Goal: Task Accomplishment & Management: Use online tool/utility

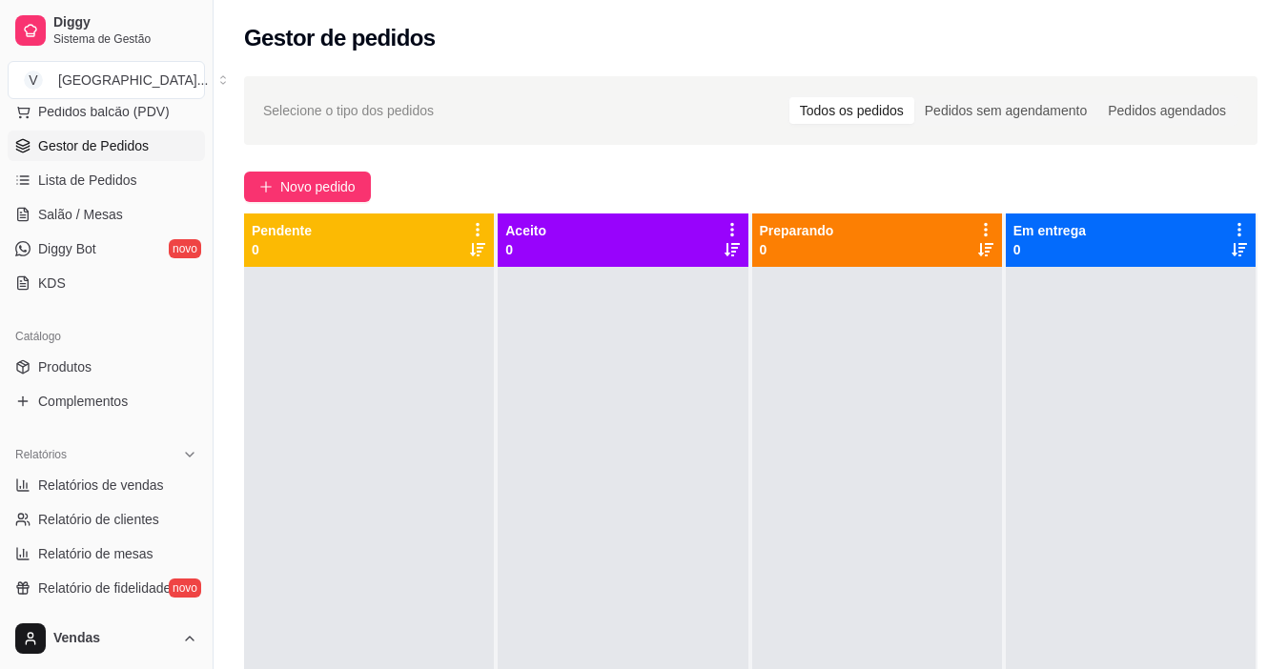
scroll to position [267, 0]
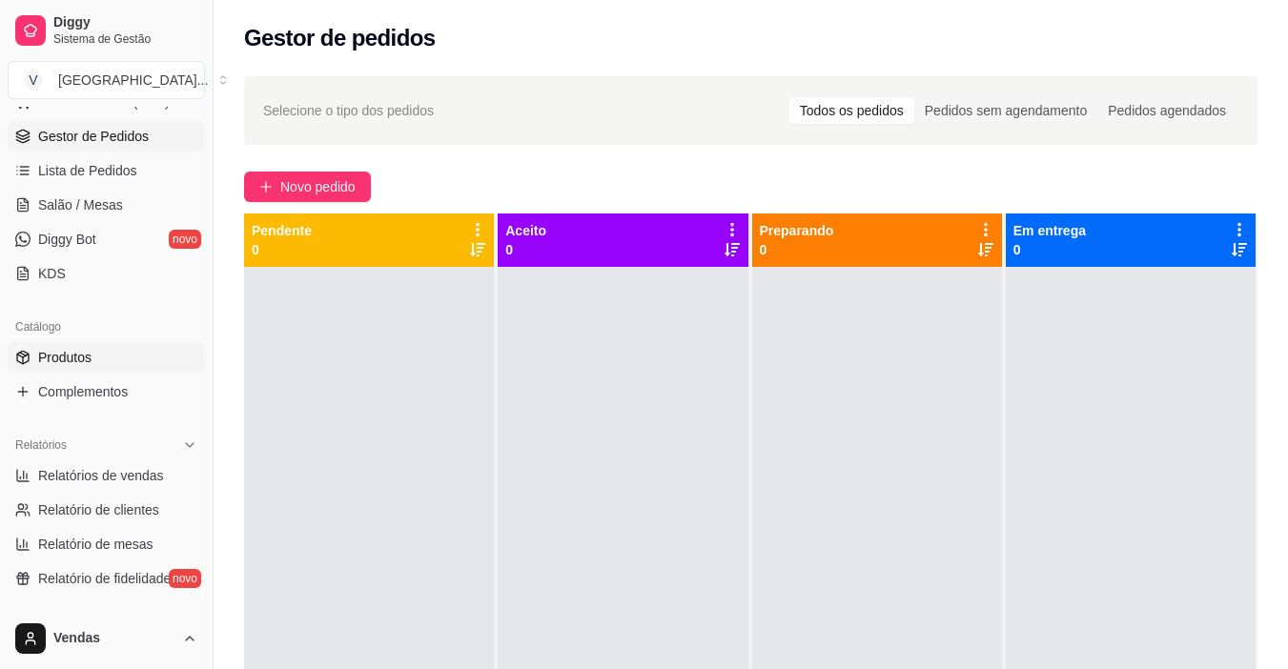
click at [48, 356] on span "Produtos" at bounding box center [64, 357] width 53 height 19
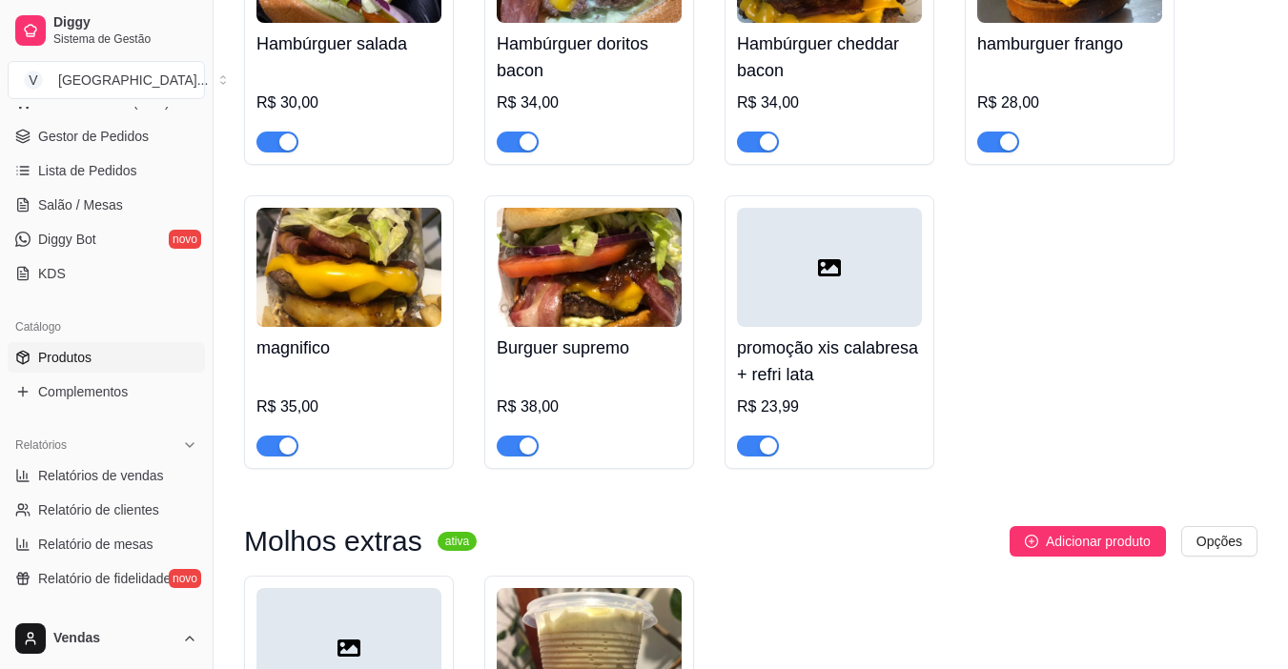
scroll to position [944, 0]
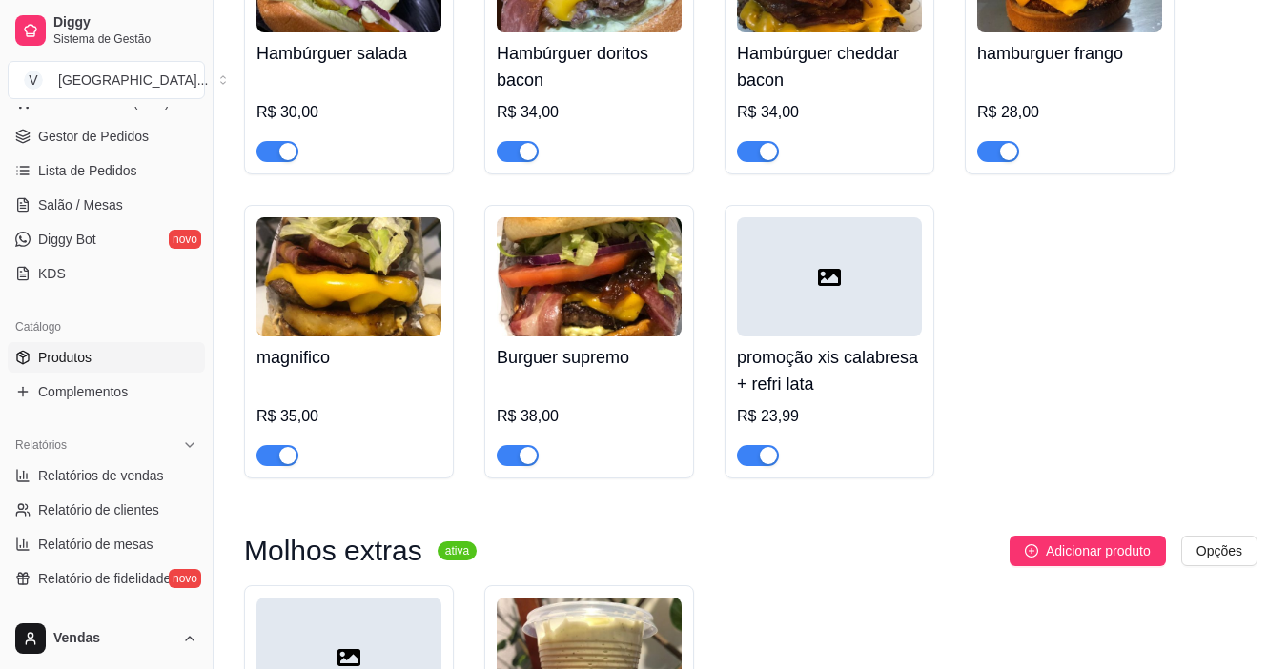
click at [823, 335] on div at bounding box center [829, 276] width 185 height 119
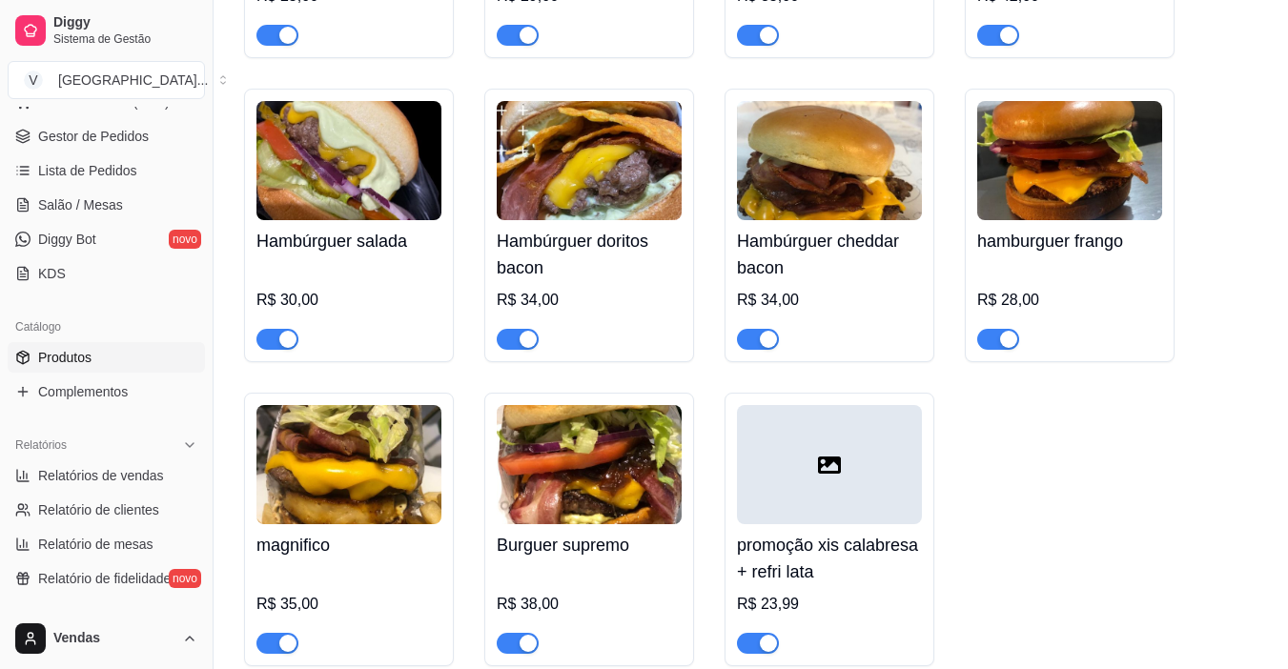
scroll to position [753, 0]
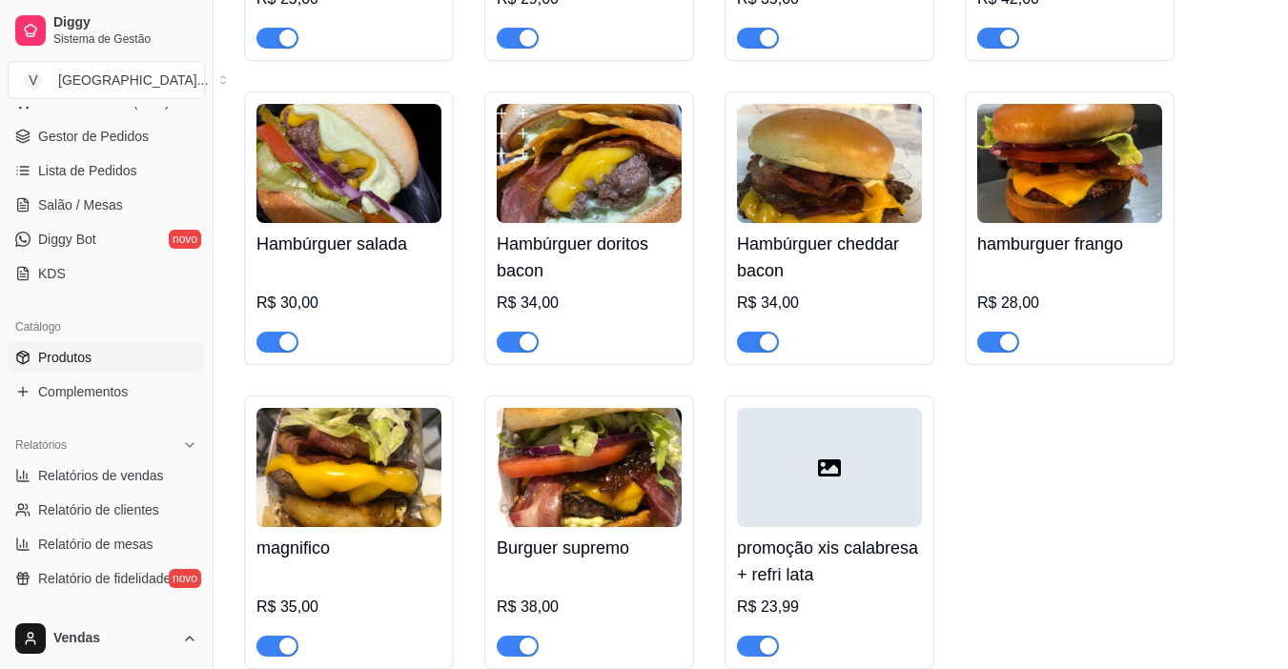
click at [835, 514] on div at bounding box center [829, 467] width 185 height 119
click at [96, 143] on span "Gestor de Pedidos" at bounding box center [93, 136] width 111 height 19
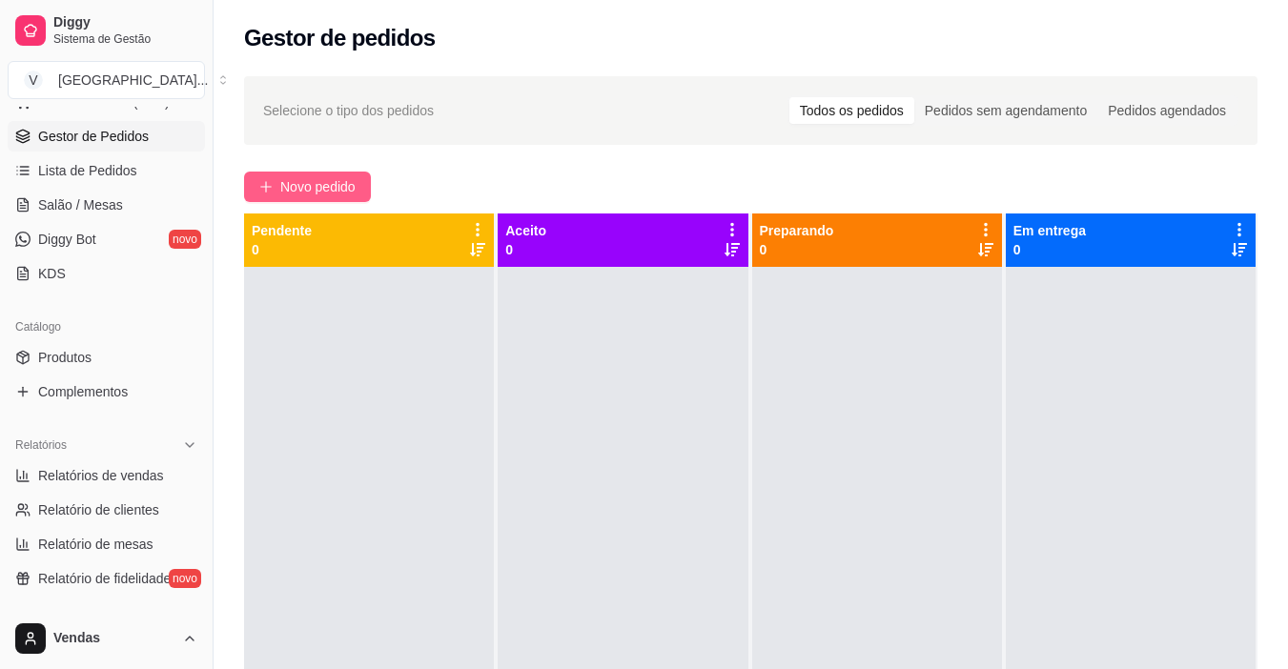
click at [319, 193] on span "Novo pedido" at bounding box center [317, 186] width 75 height 21
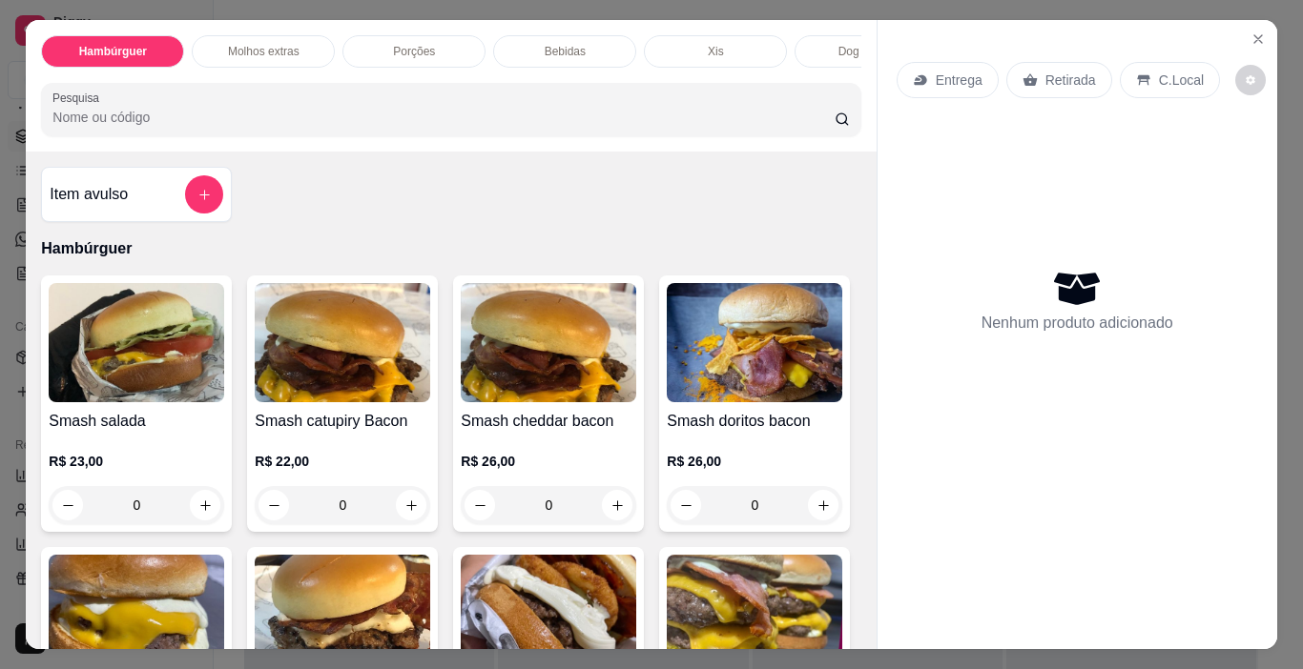
click at [852, 230] on div "Item avulso Hambúrguer Smash salada R$ 23,00 0 Smash catupiry Bacon R$ 22,00 0 …" at bounding box center [451, 401] width 850 height 498
click at [715, 44] on p "Xis" at bounding box center [716, 51] width 16 height 15
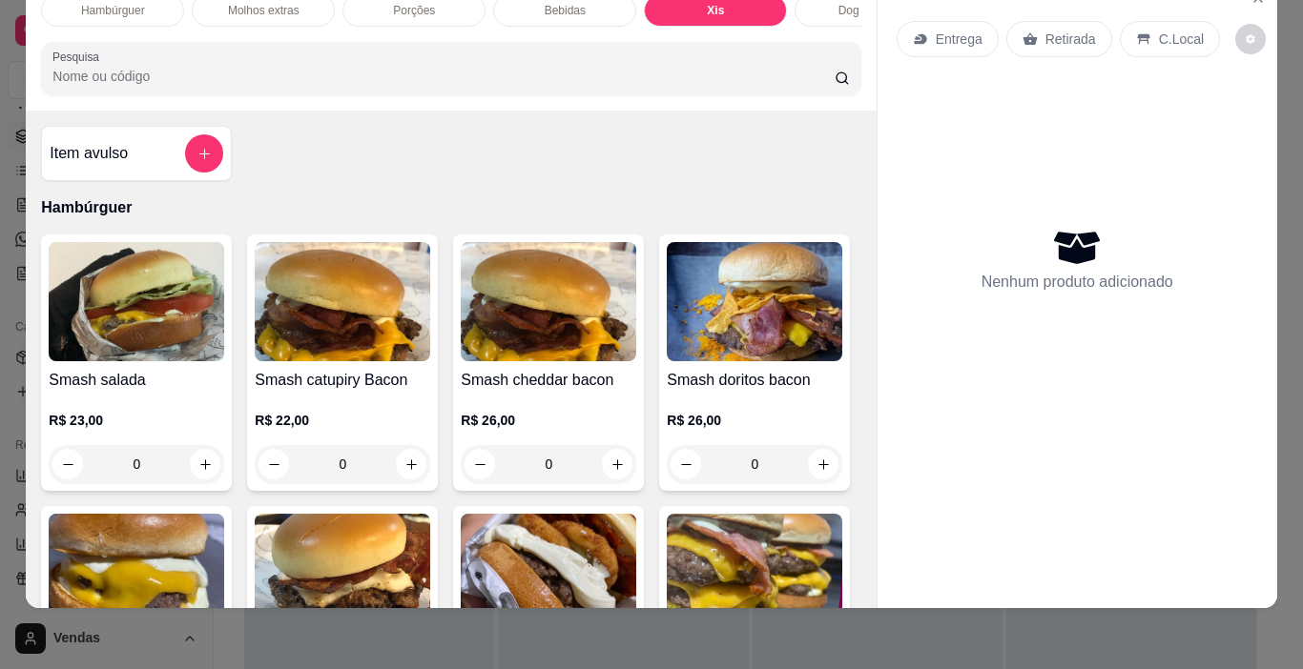
click at [723, 4] on div "Xis" at bounding box center [715, 10] width 143 height 32
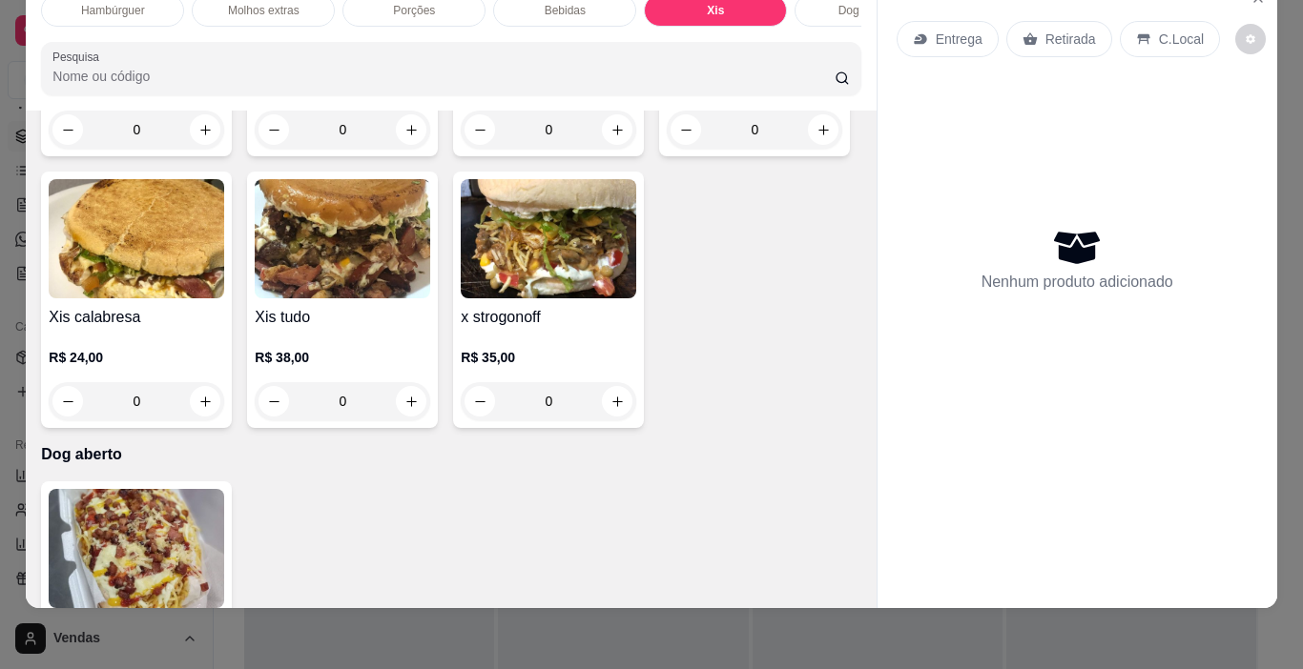
click at [197, 149] on div "0" at bounding box center [136, 130] width 175 height 38
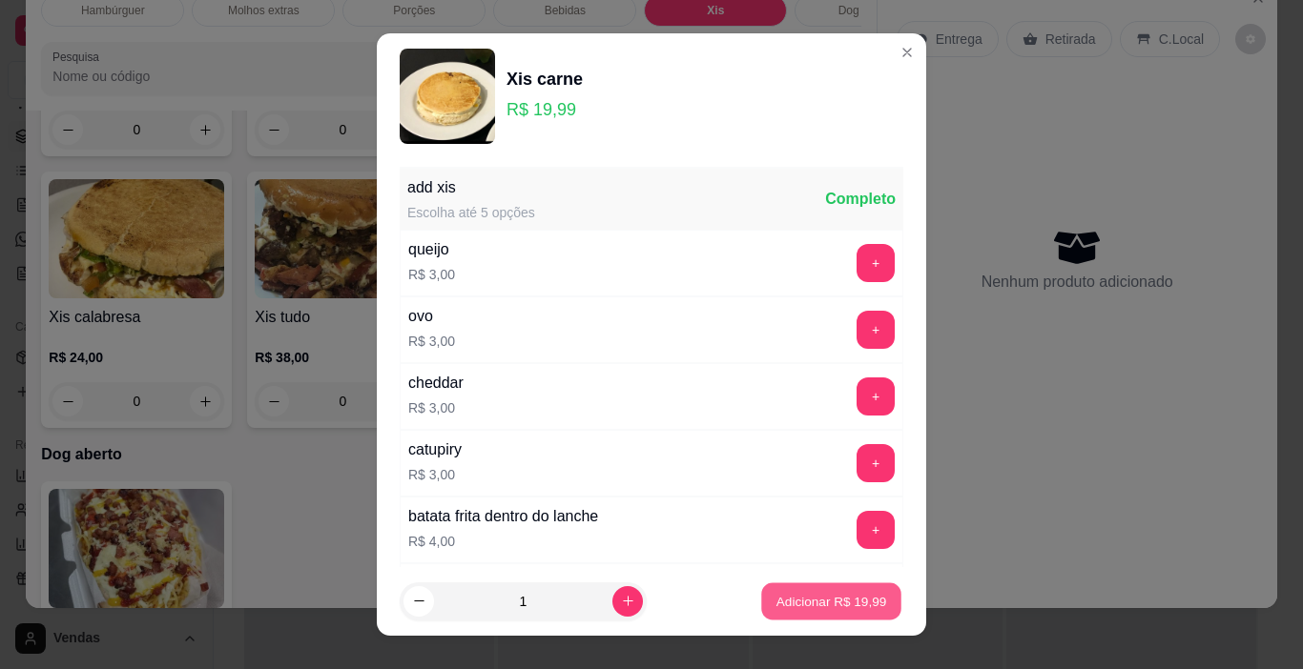
click at [786, 607] on p "Adicionar R$ 19,99" at bounding box center [831, 601] width 111 height 18
type input "1"
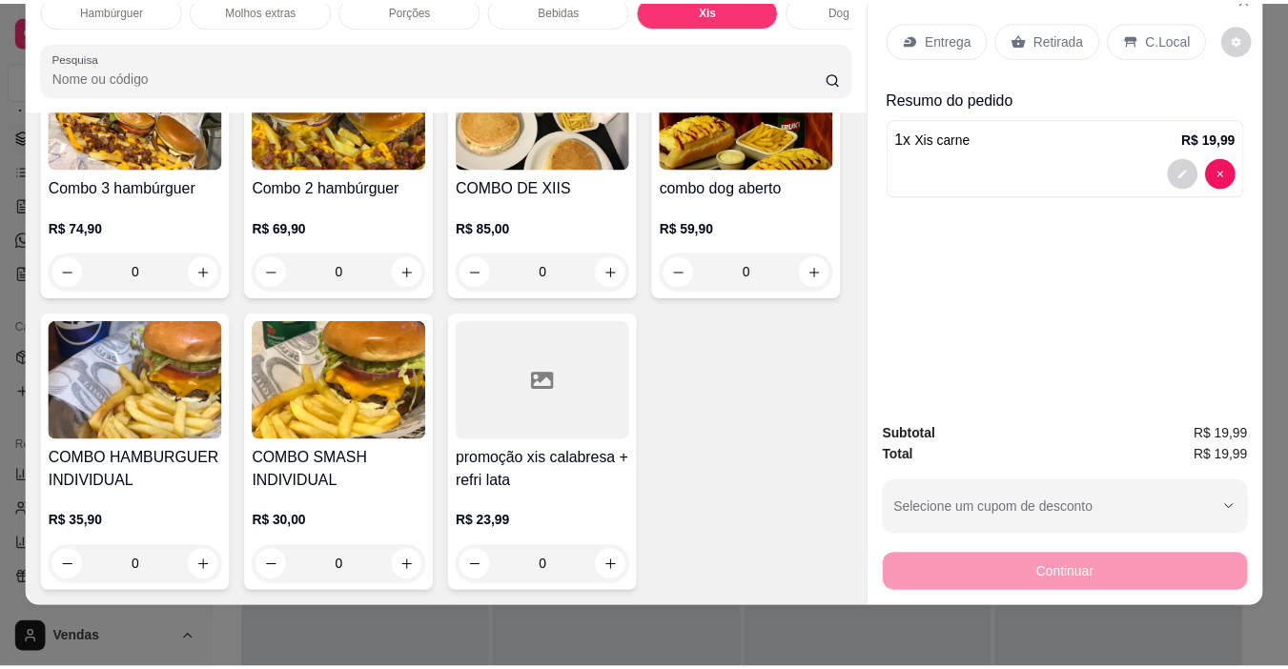
scroll to position [4289, 0]
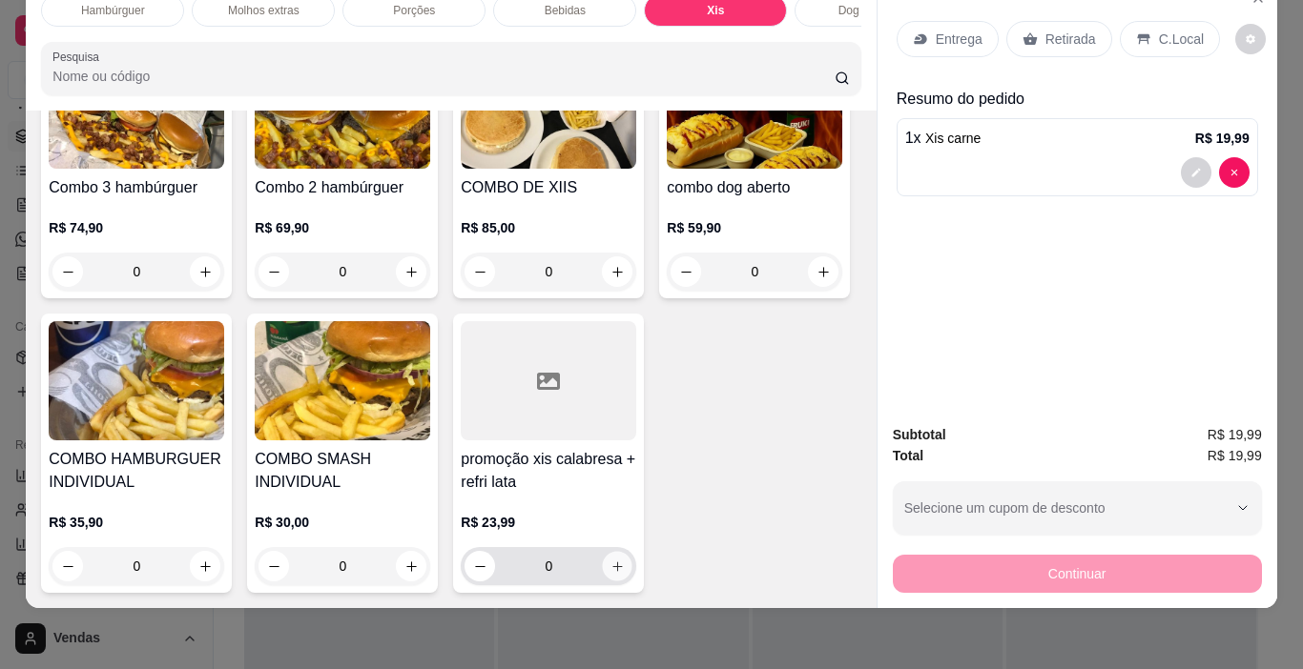
click at [612, 571] on icon "increase-product-quantity" at bounding box center [617, 567] width 10 height 10
type input "1"
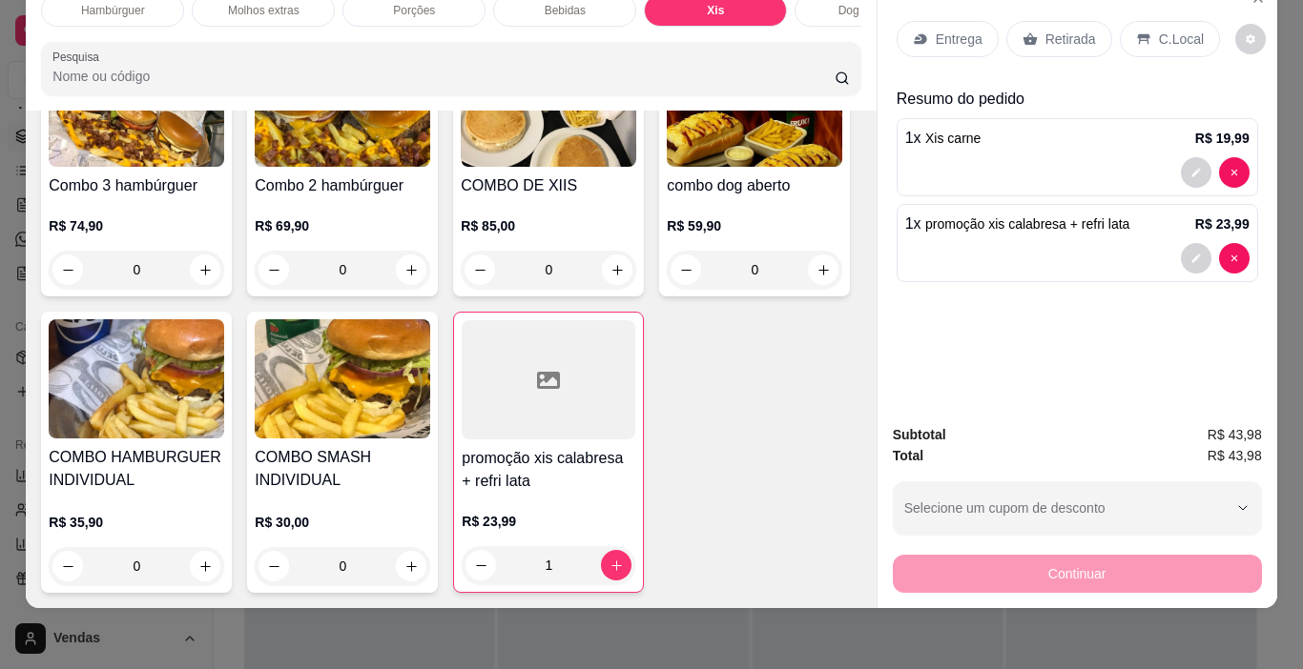
click at [925, 24] on div "Entrega" at bounding box center [947, 39] width 102 height 36
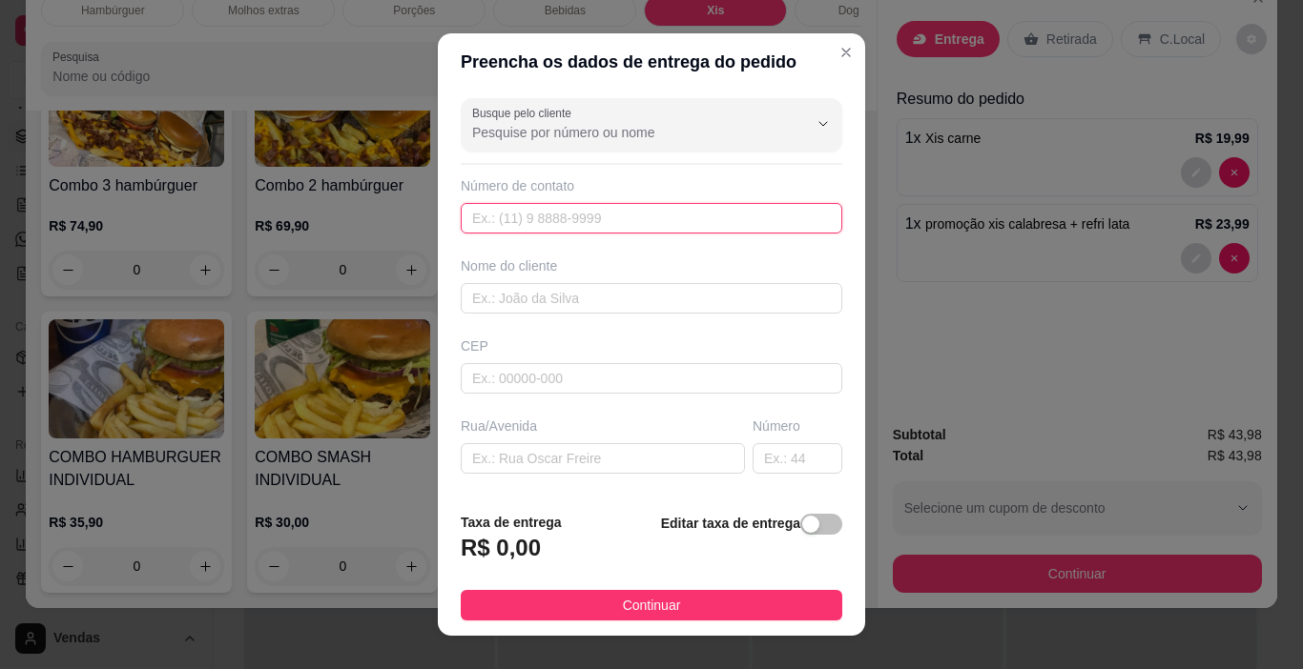
click at [561, 223] on input "text" at bounding box center [651, 218] width 381 height 31
type input "[PHONE_NUMBER]"
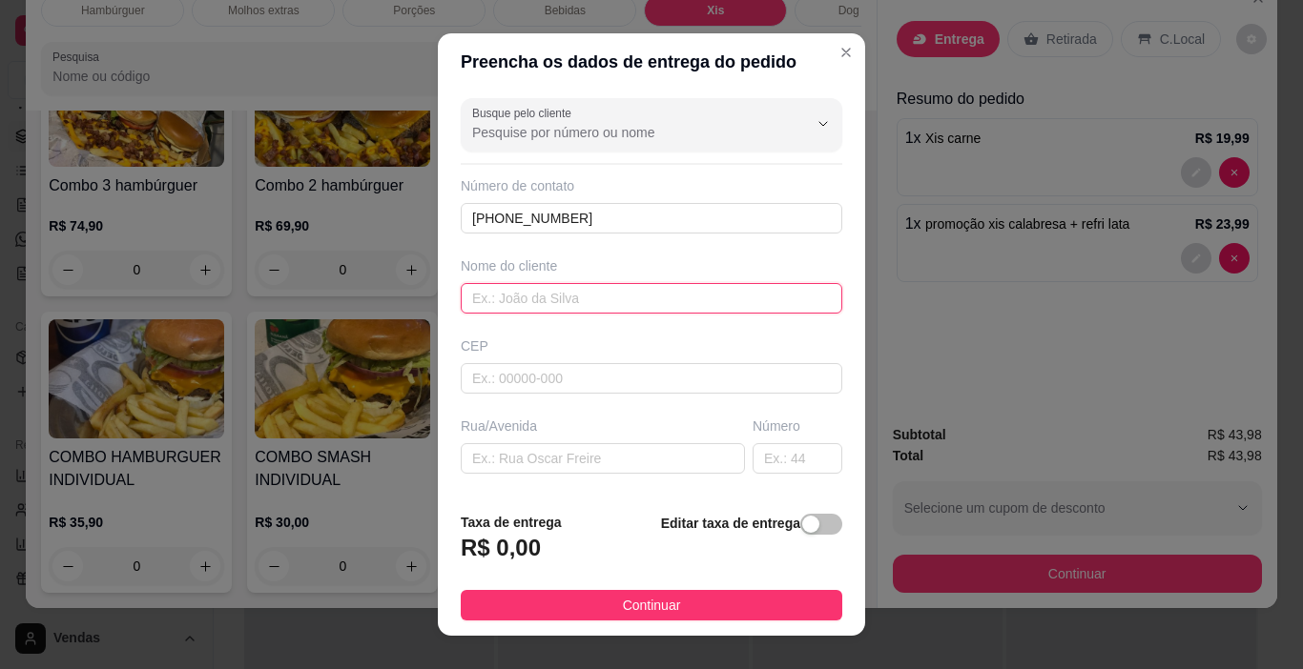
click at [519, 299] on input "text" at bounding box center [651, 298] width 381 height 31
type input "sabor"
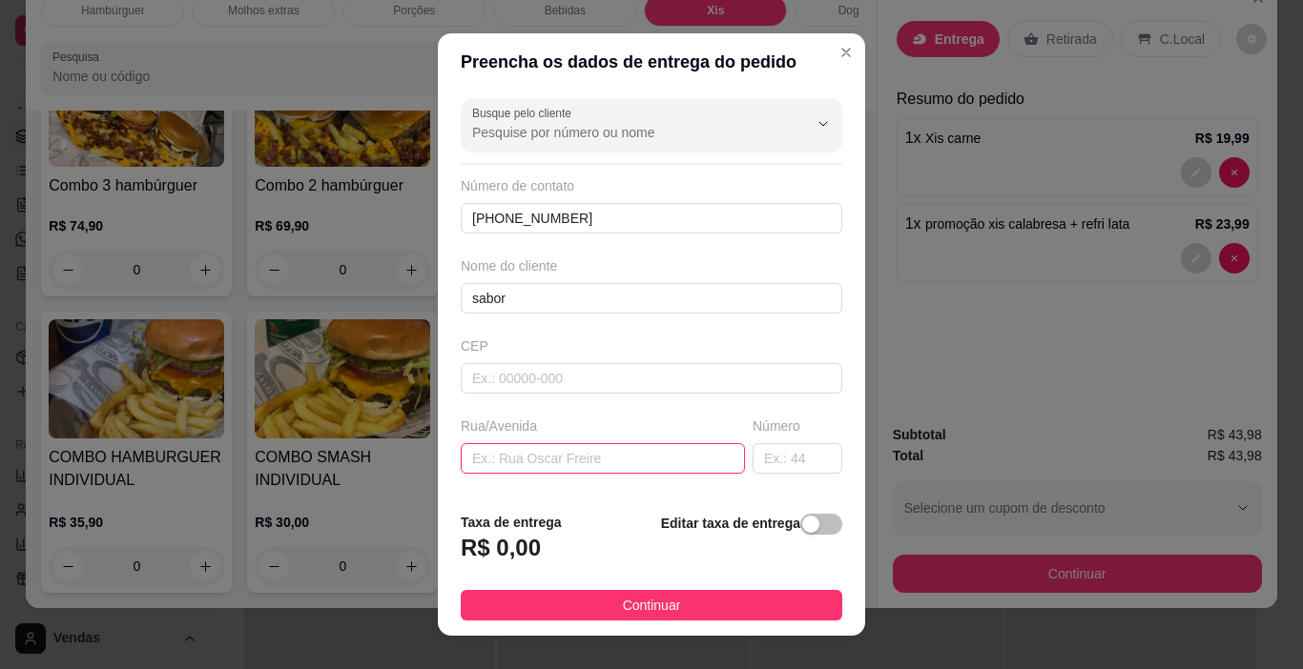
click at [478, 458] on input "text" at bounding box center [603, 458] width 284 height 31
type input "rua padre [PERSON_NAME]([PERSON_NAME])"
click at [753, 463] on input "text" at bounding box center [797, 458] width 90 height 31
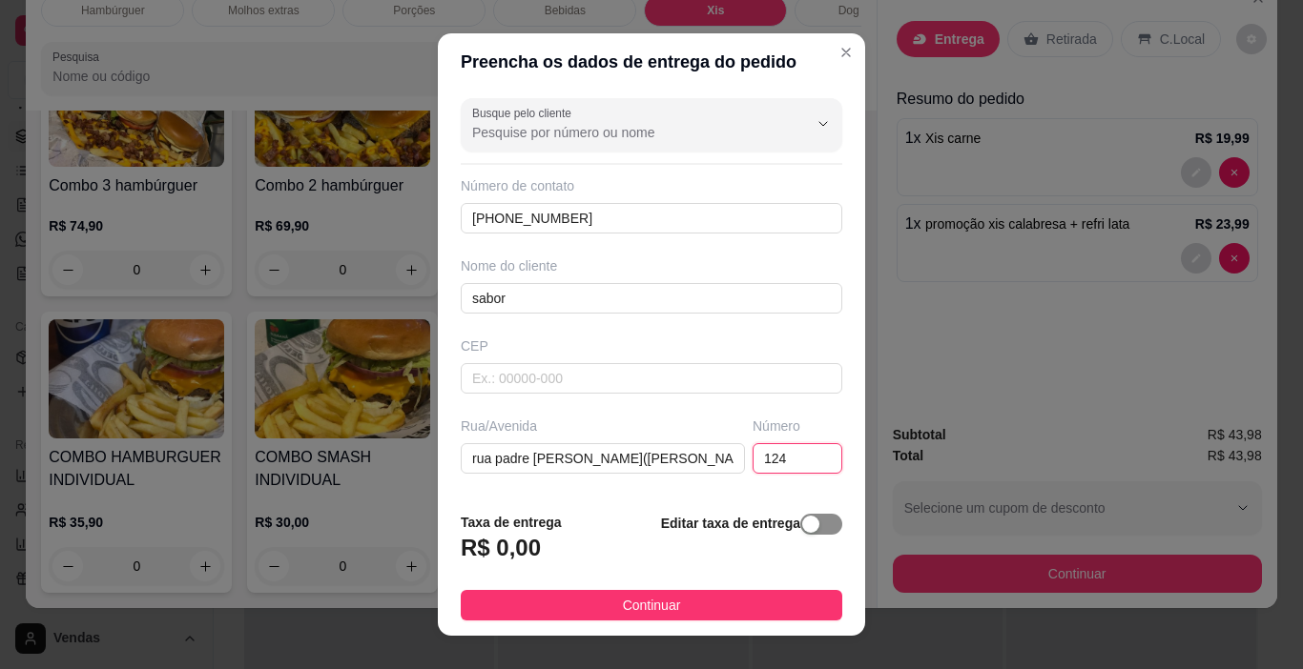
type input "124"
click at [802, 524] on div "button" at bounding box center [810, 524] width 17 height 17
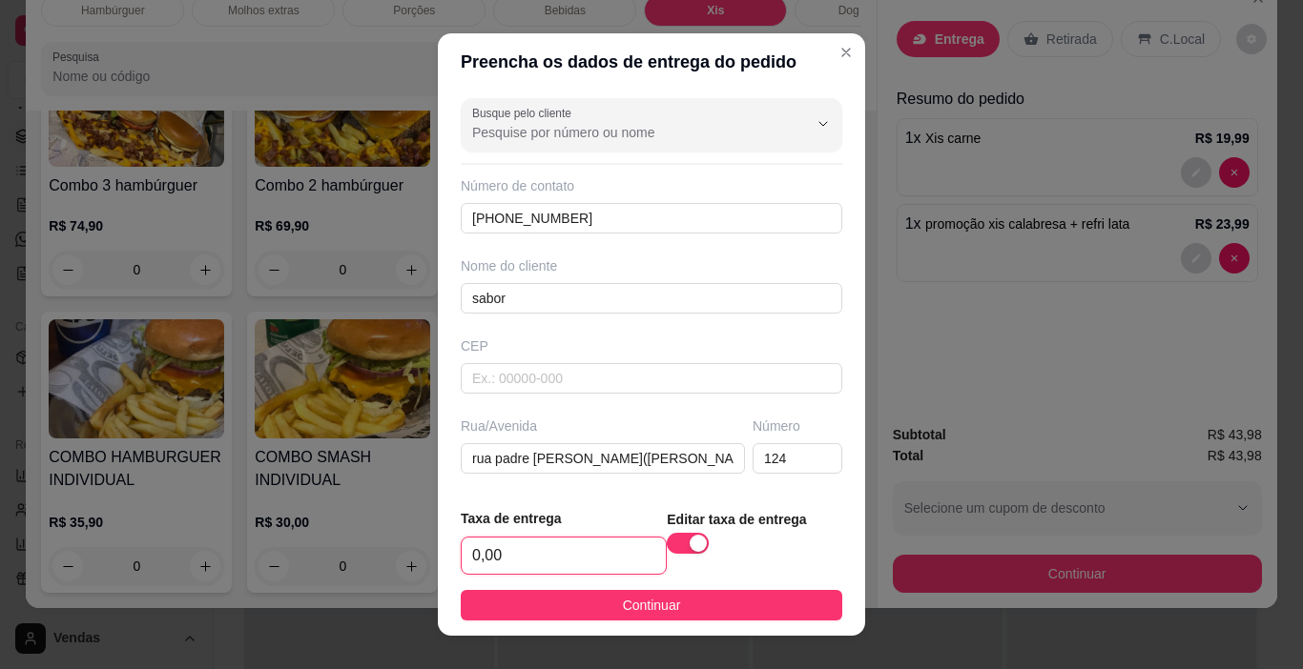
click at [499, 547] on input "0,00" at bounding box center [564, 556] width 204 height 36
type input "5,00"
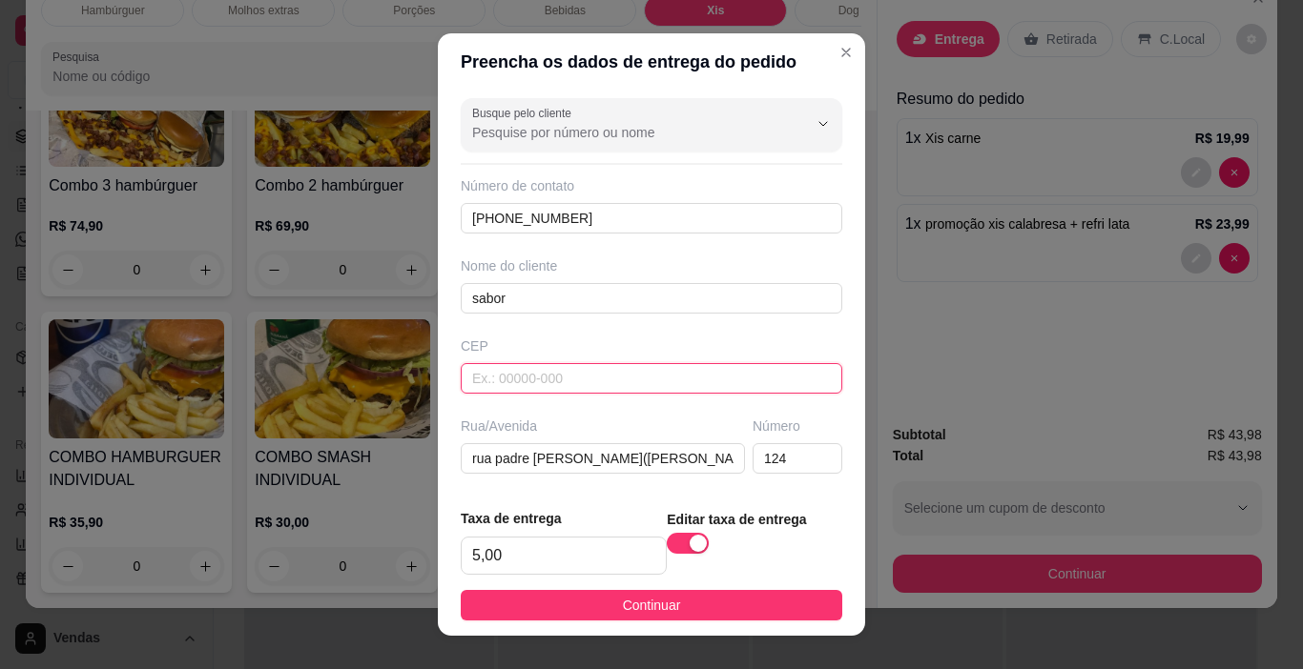
click at [544, 381] on input "text" at bounding box center [651, 378] width 381 height 31
type input "90245510"
type input "Rua [PERSON_NAME]"
type input "Farrapos"
type input "[GEOGRAPHIC_DATA]"
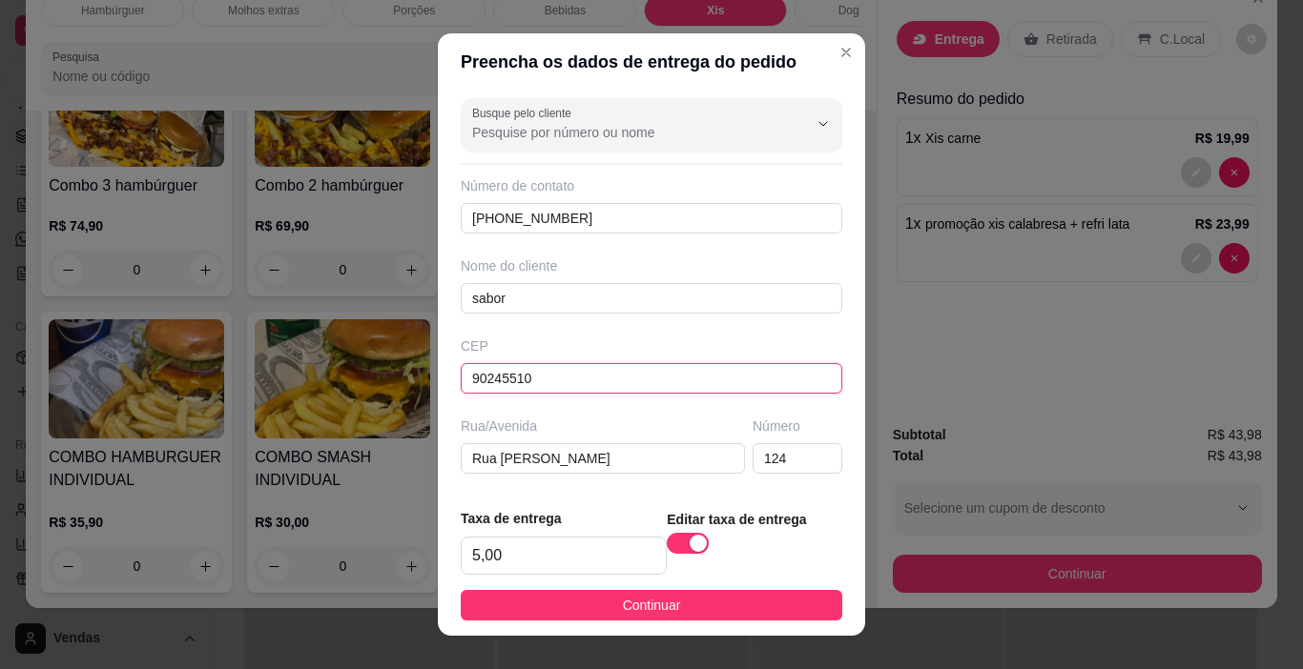
click at [544, 381] on input "90245510" at bounding box center [651, 378] width 381 height 31
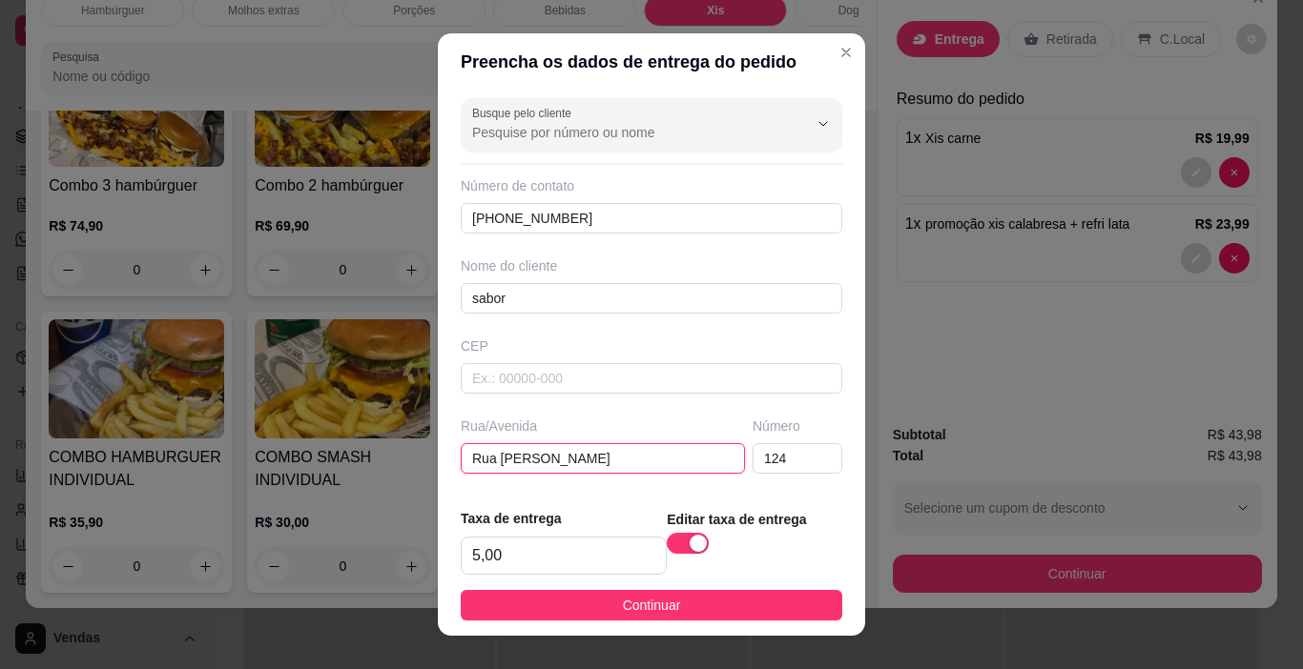
click at [581, 461] on input "Rua [PERSON_NAME]" at bounding box center [603, 458] width 284 height 31
type input "R"
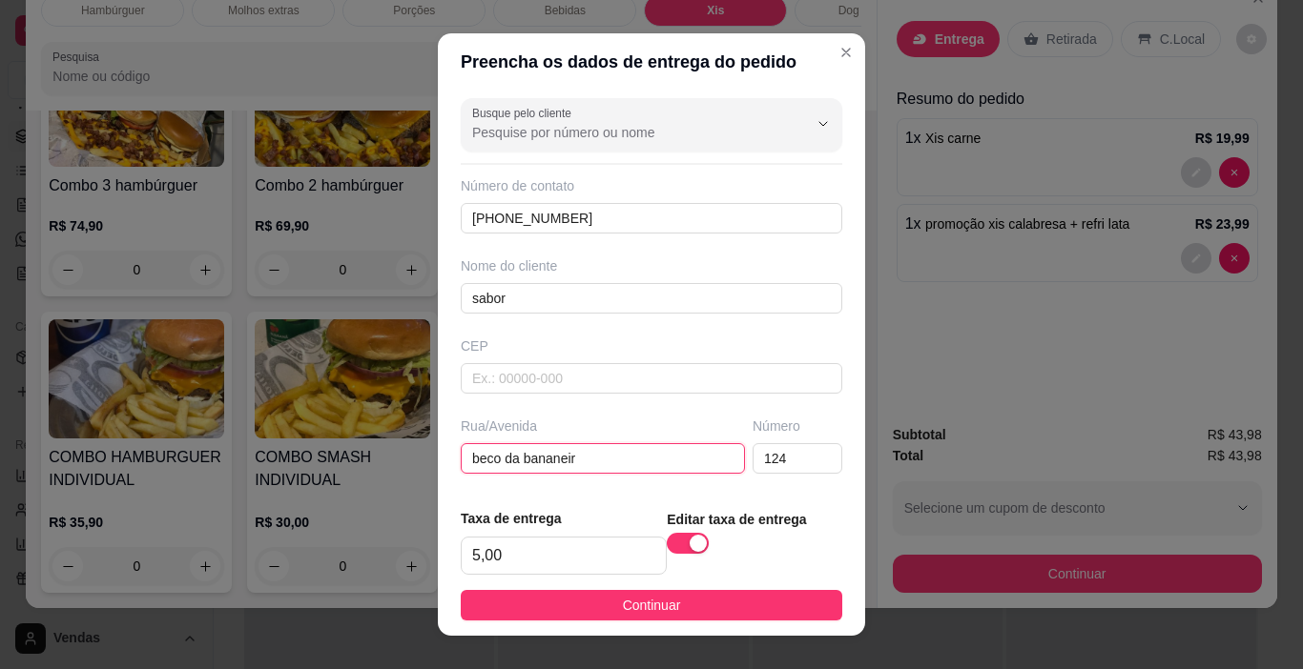
type input "beco da bananeira"
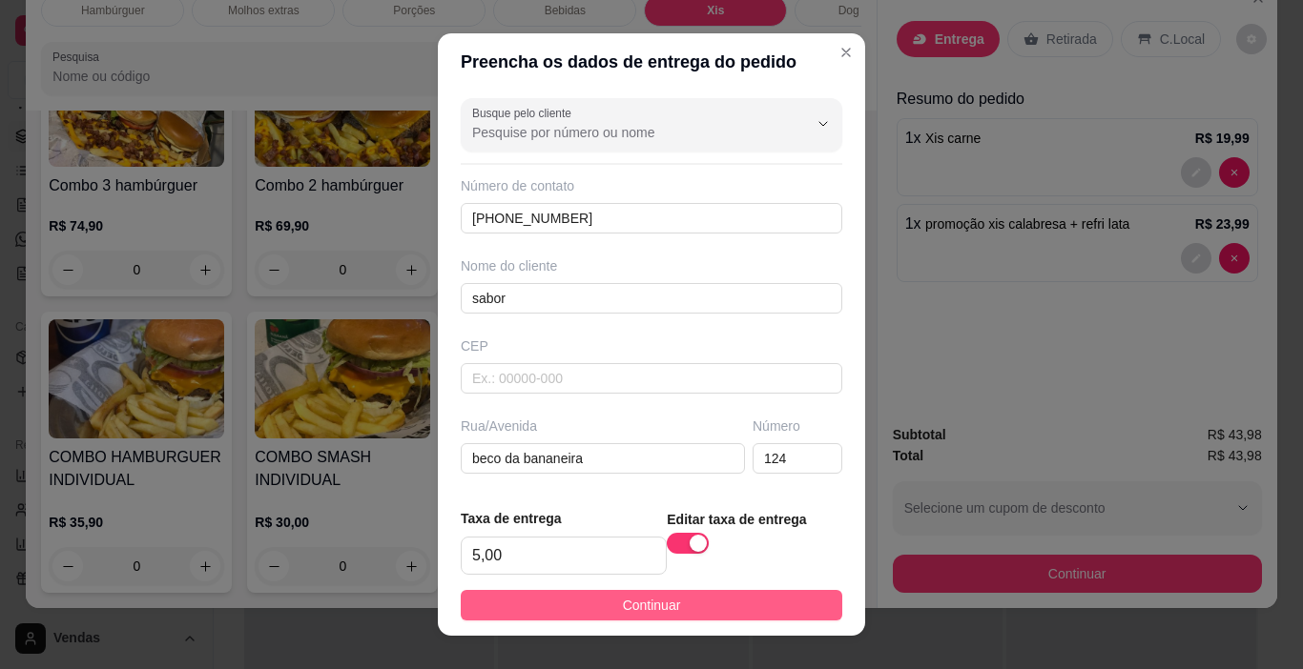
click at [690, 610] on button "Continuar" at bounding box center [651, 605] width 381 height 31
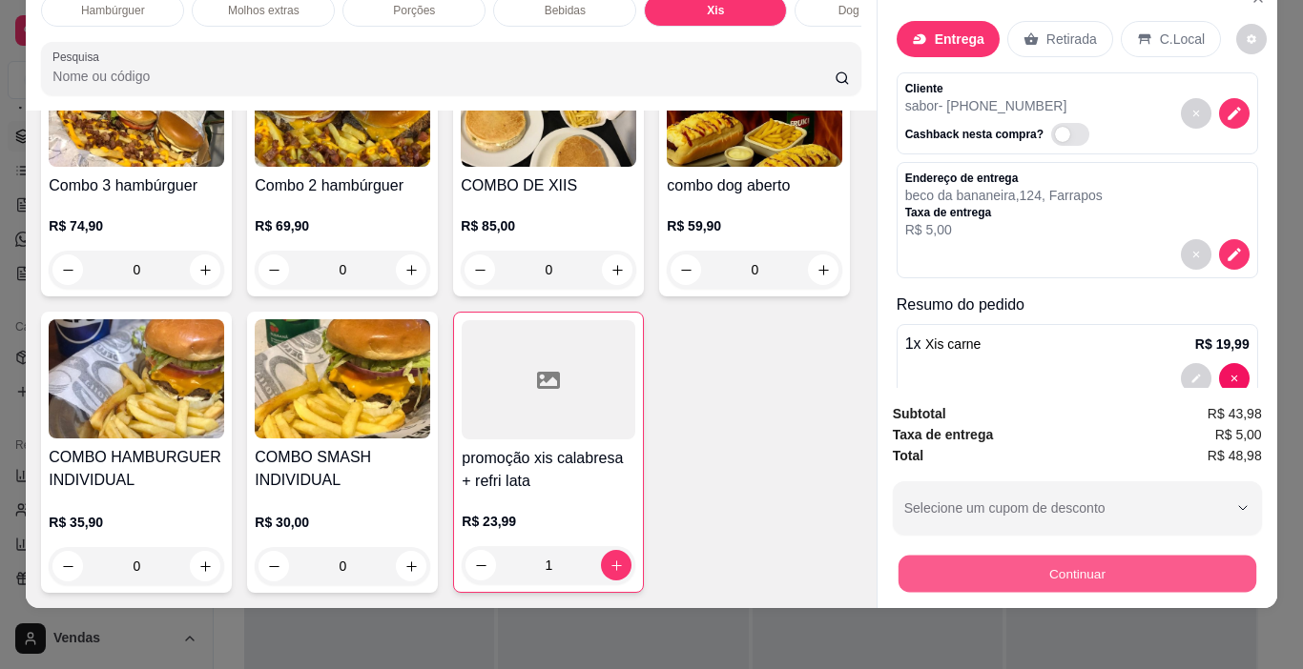
click at [993, 556] on button "Continuar" at bounding box center [1076, 574] width 358 height 37
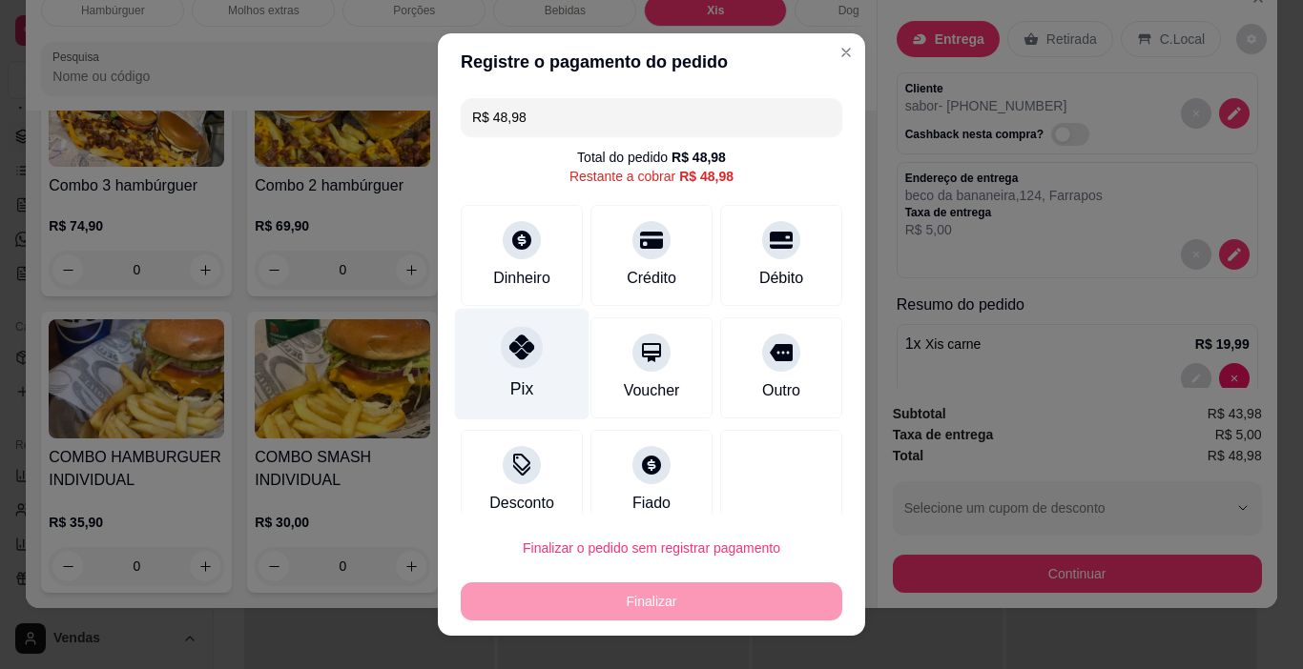
click at [518, 381] on div "Pix" at bounding box center [521, 389] width 23 height 25
type input "R$ 0,00"
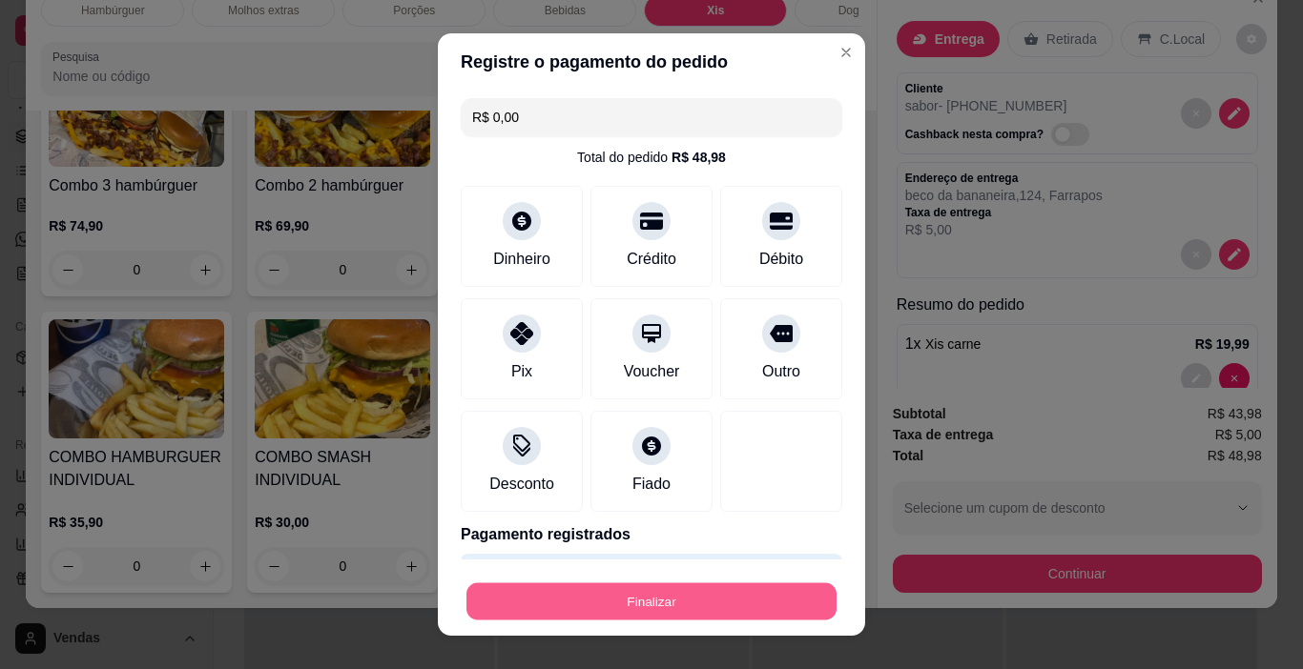
click at [685, 598] on button "Finalizar" at bounding box center [651, 602] width 370 height 37
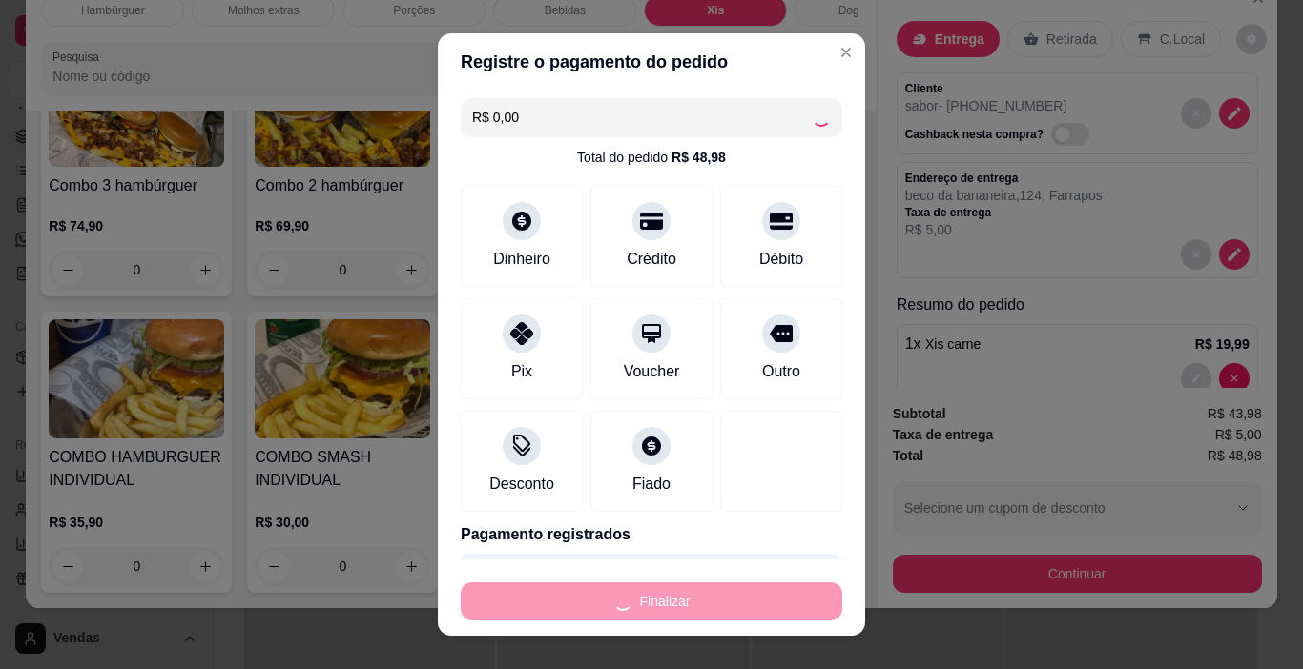
type input "0"
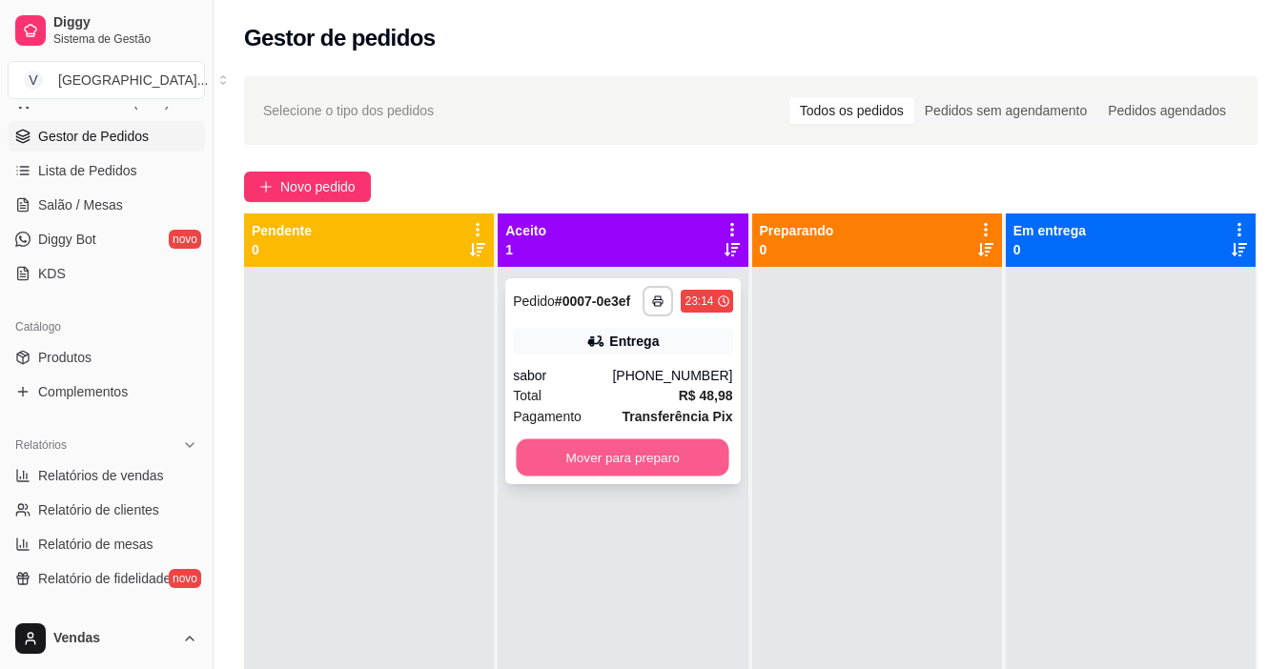
click at [640, 462] on button "Mover para preparo" at bounding box center [623, 458] width 213 height 37
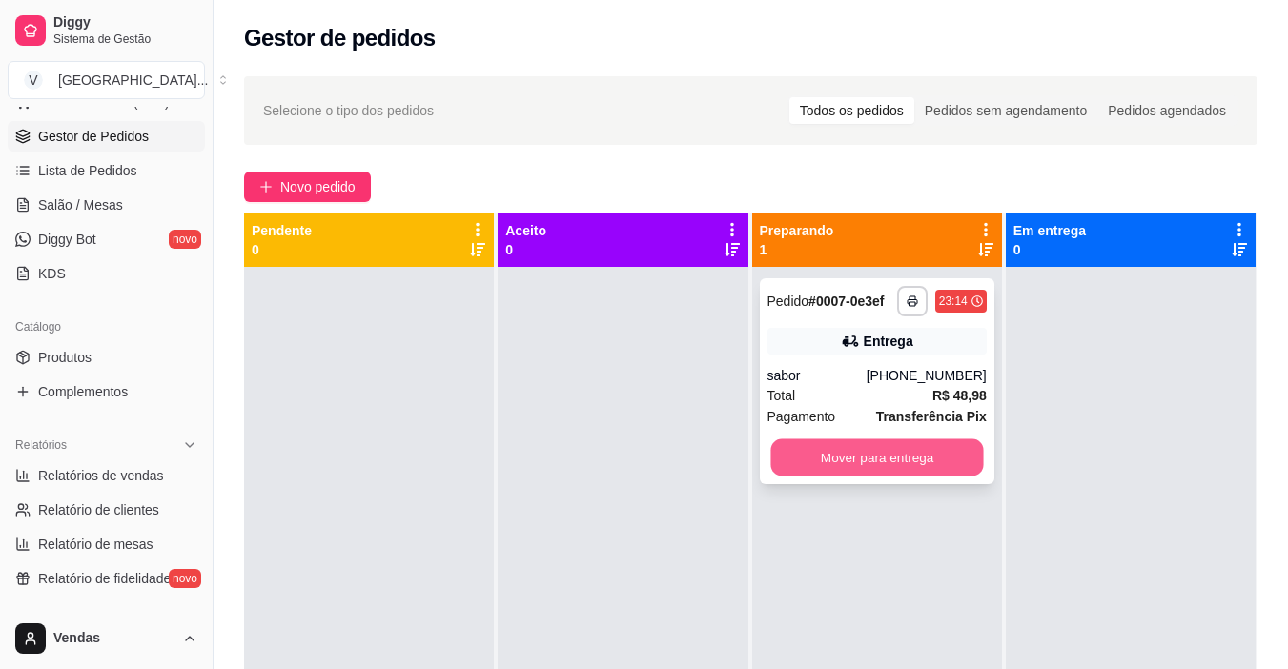
click at [827, 458] on button "Mover para entrega" at bounding box center [877, 458] width 213 height 37
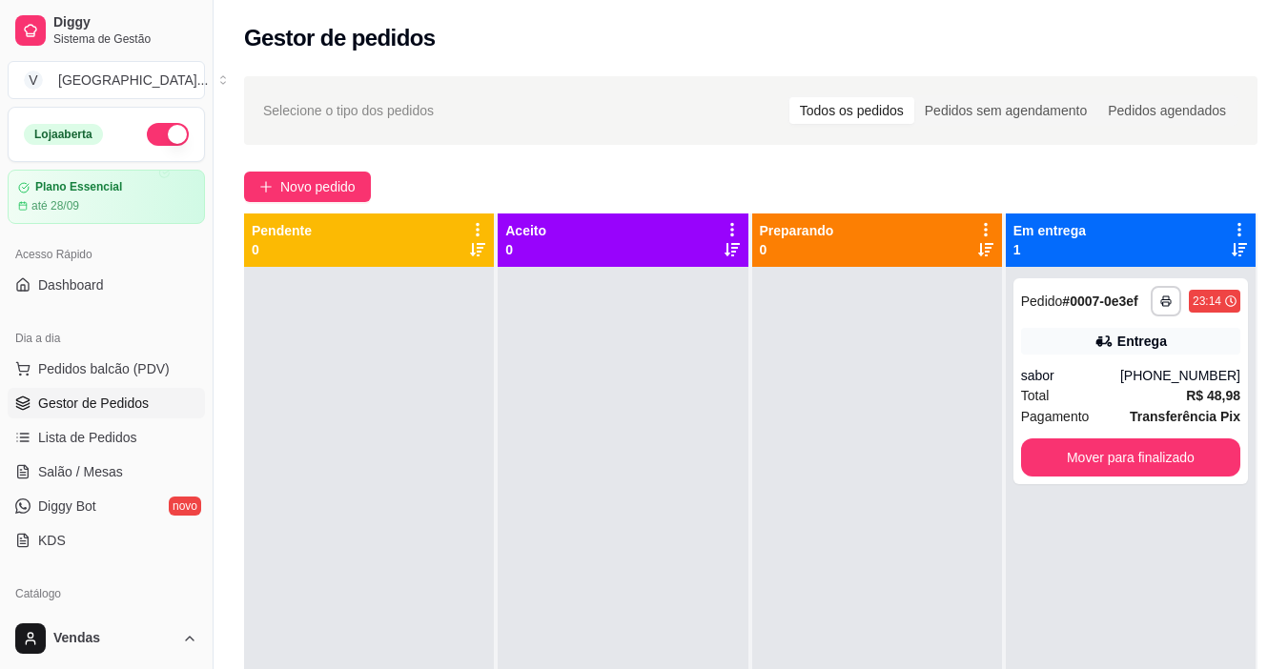
click at [156, 134] on button "button" at bounding box center [168, 134] width 42 height 23
click at [160, 135] on button "button" at bounding box center [168, 134] width 42 height 23
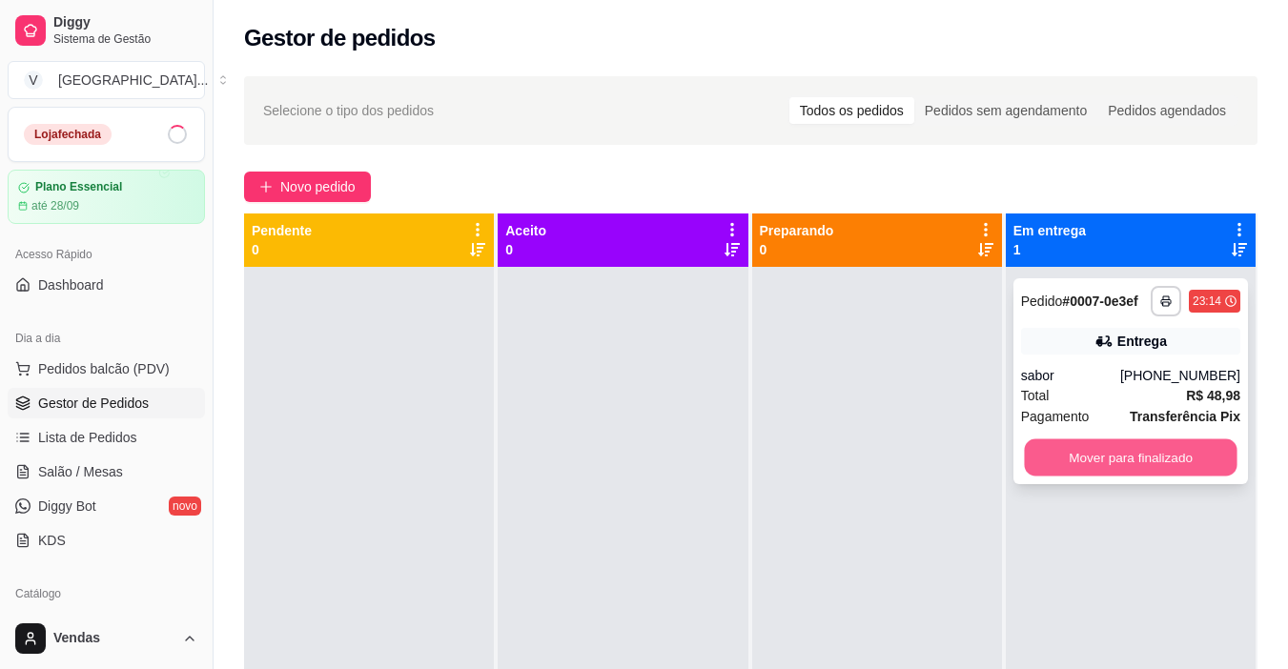
click at [1130, 449] on button "Mover para finalizado" at bounding box center [1130, 458] width 213 height 37
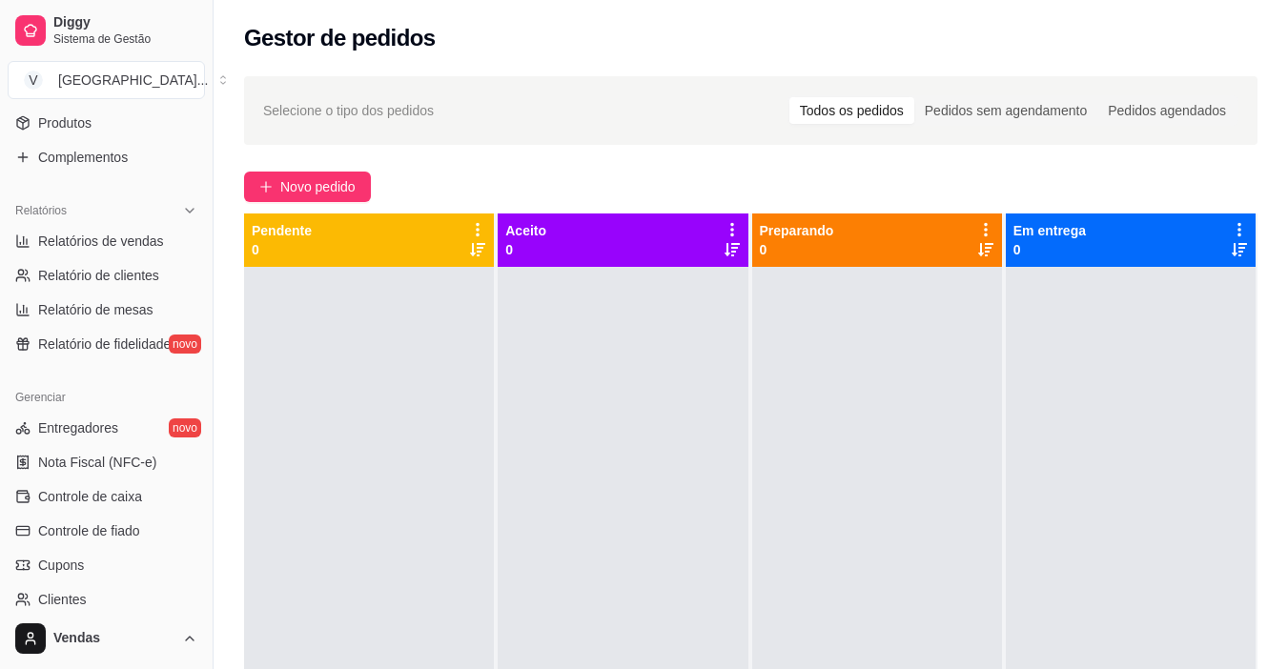
scroll to position [514, 0]
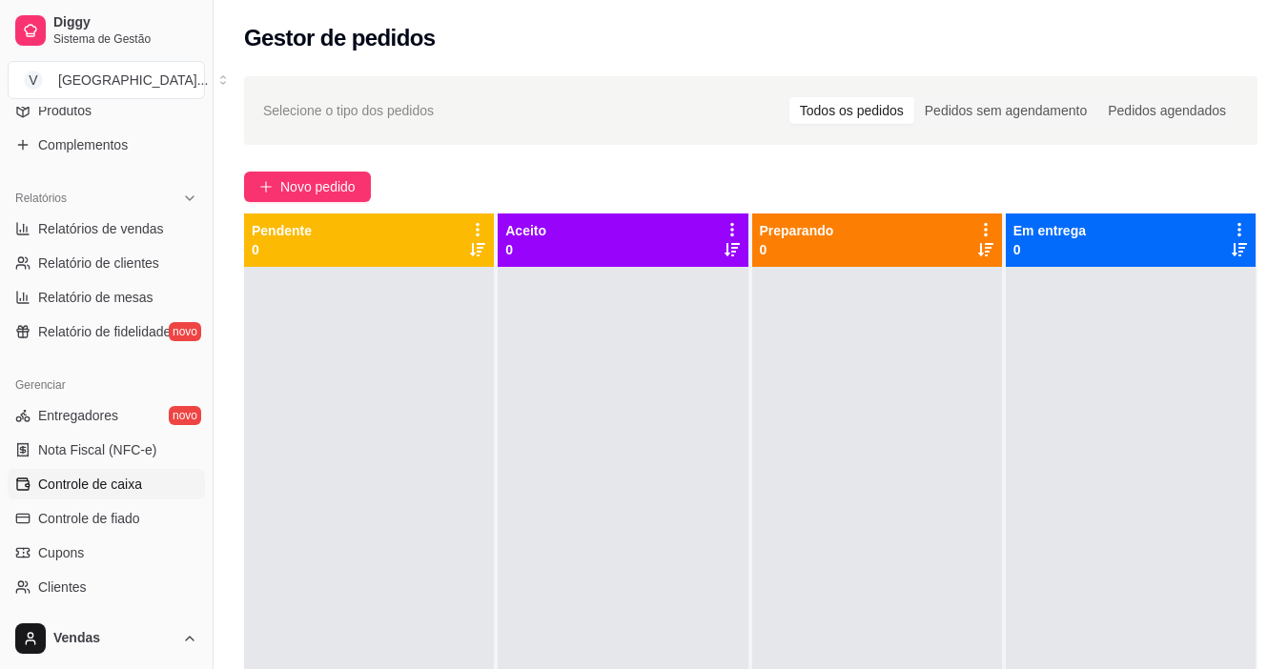
click at [121, 483] on span "Controle de caixa" at bounding box center [90, 484] width 104 height 19
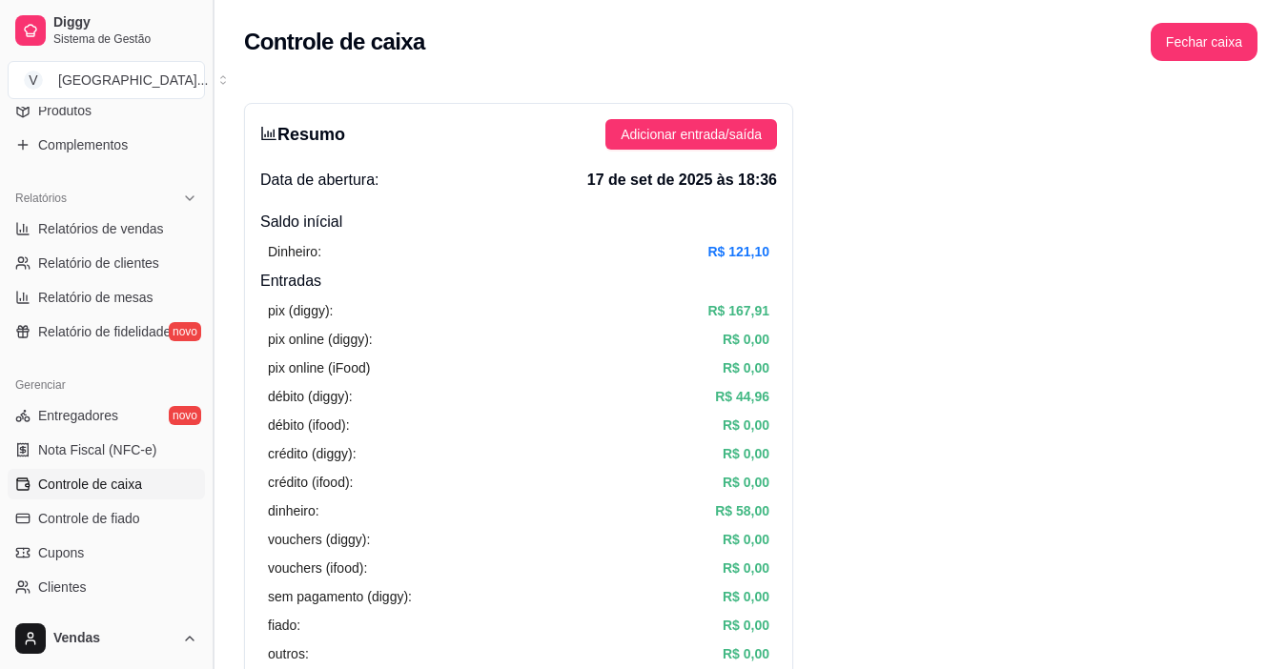
click at [207, 359] on button "Toggle Sidebar" at bounding box center [212, 334] width 15 height 669
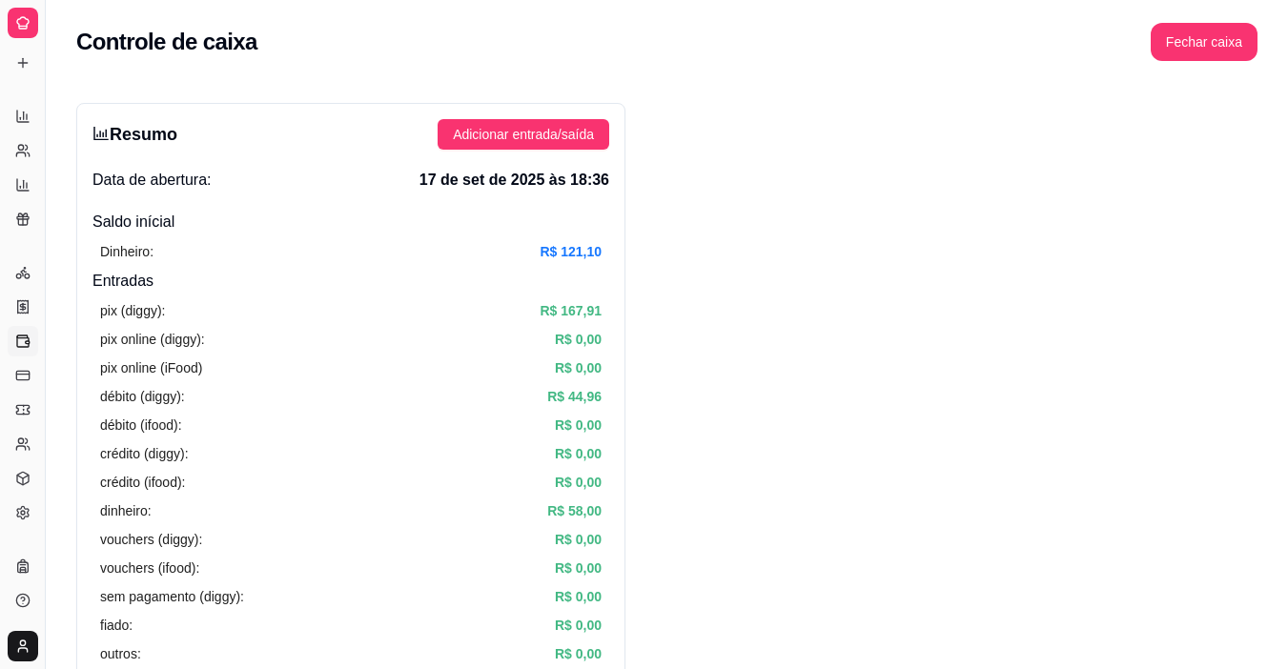
scroll to position [319, 0]
click at [50, 355] on button "Toggle Sidebar" at bounding box center [44, 334] width 15 height 669
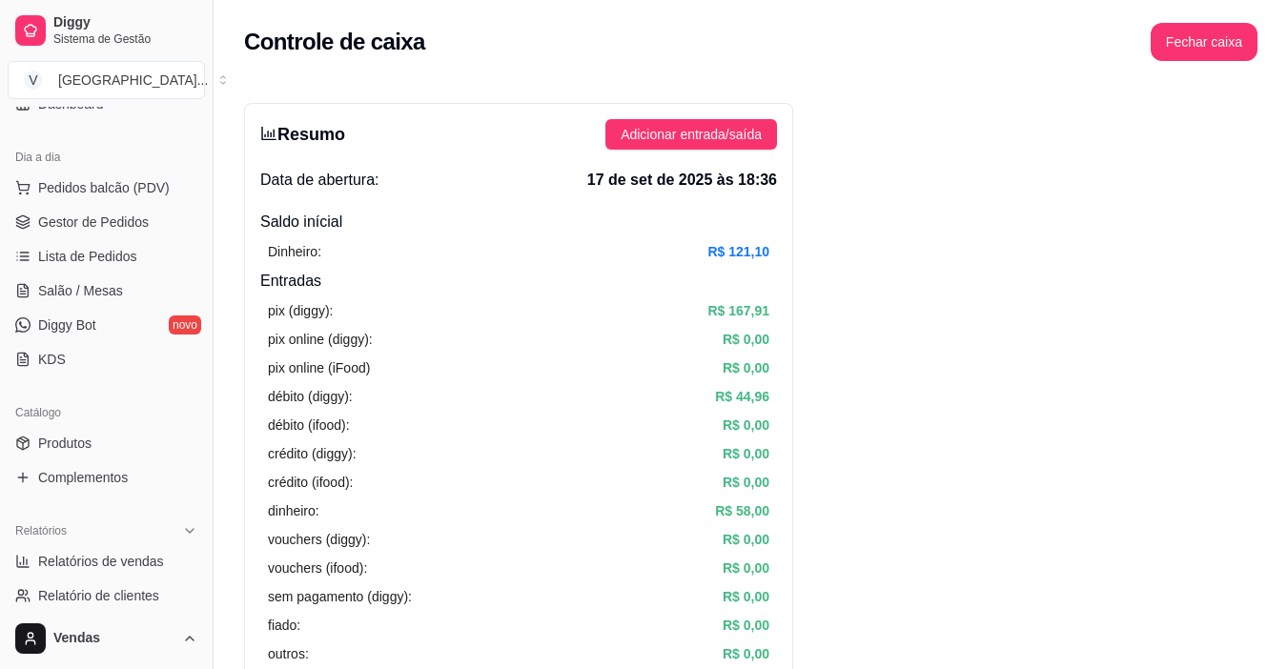
scroll to position [177, 0]
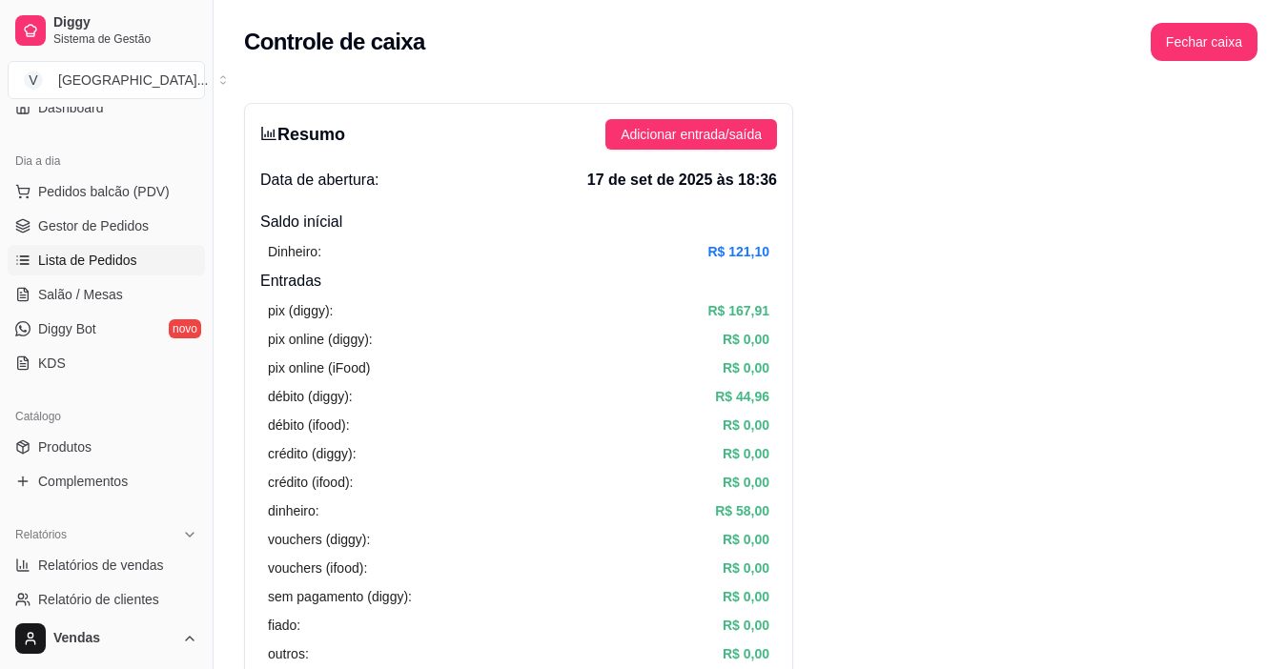
click at [98, 260] on span "Lista de Pedidos" at bounding box center [87, 260] width 99 height 19
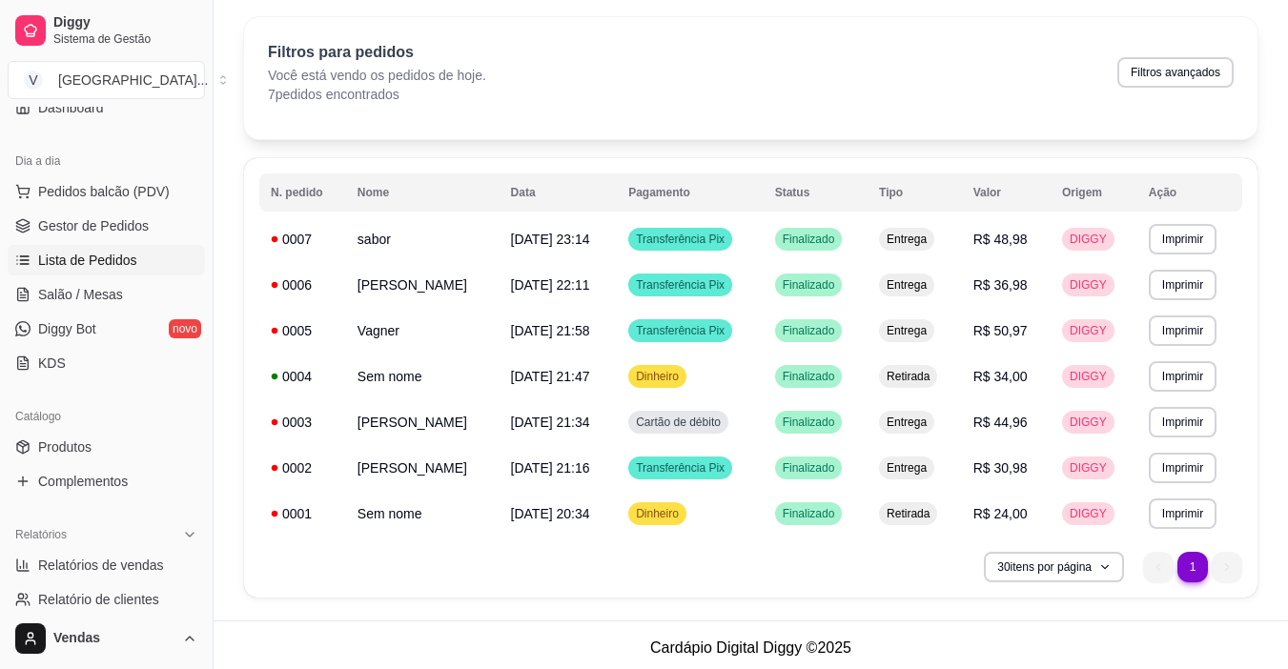
scroll to position [62, 0]
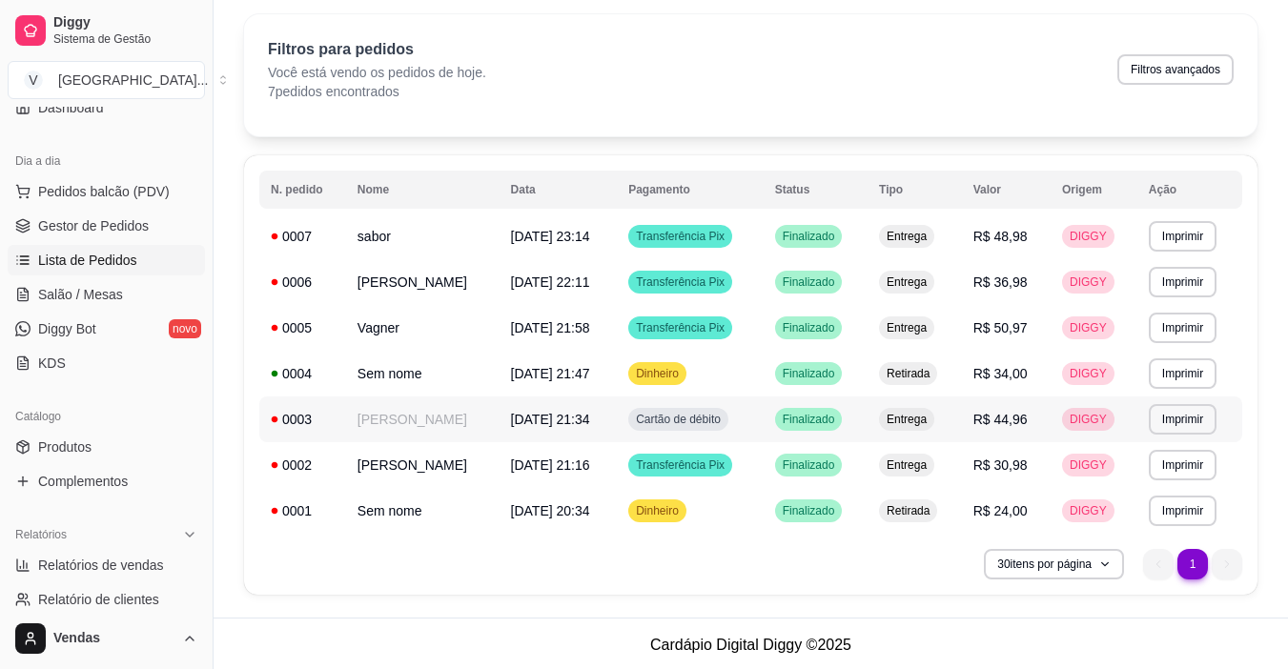
click at [290, 428] on tbody "**********" at bounding box center [750, 374] width 983 height 320
drag, startPoint x: 207, startPoint y: 352, endPoint x: 160, endPoint y: 429, distance: 90.3
click at [160, 429] on div "Diggy Sistema de Gestão V [GEOGRAPHIC_DATA] ... Loja aberta Plano Essencial até…" at bounding box center [106, 334] width 213 height 669
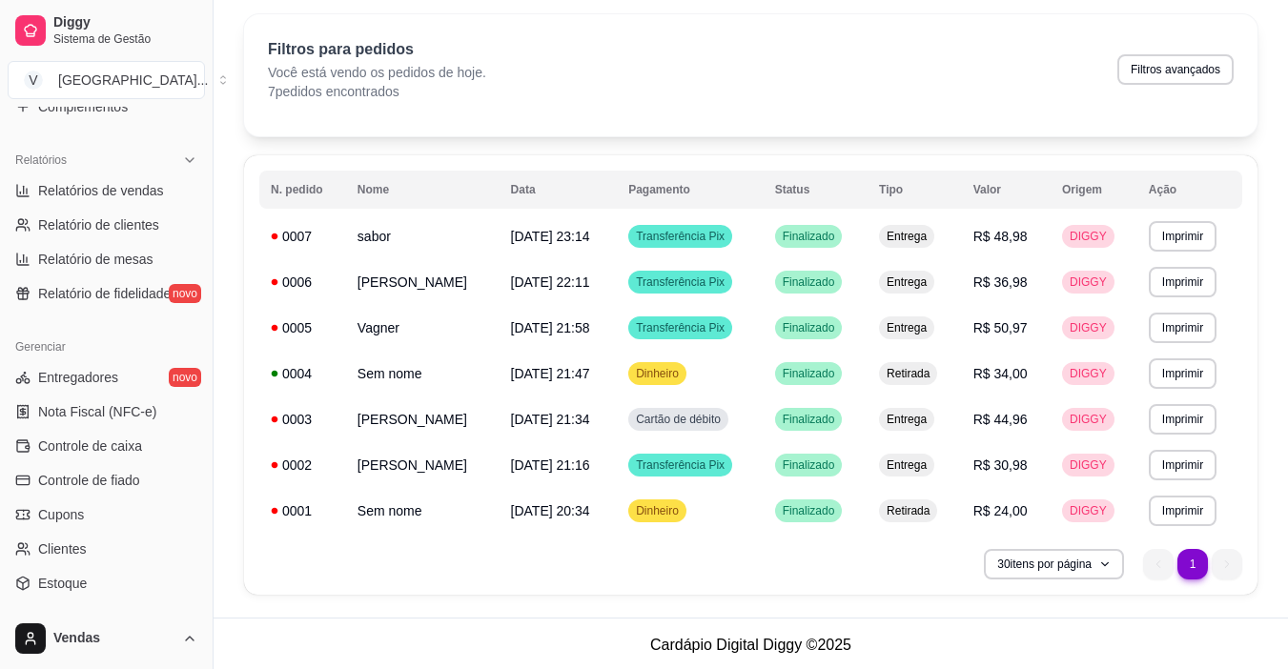
scroll to position [558, 0]
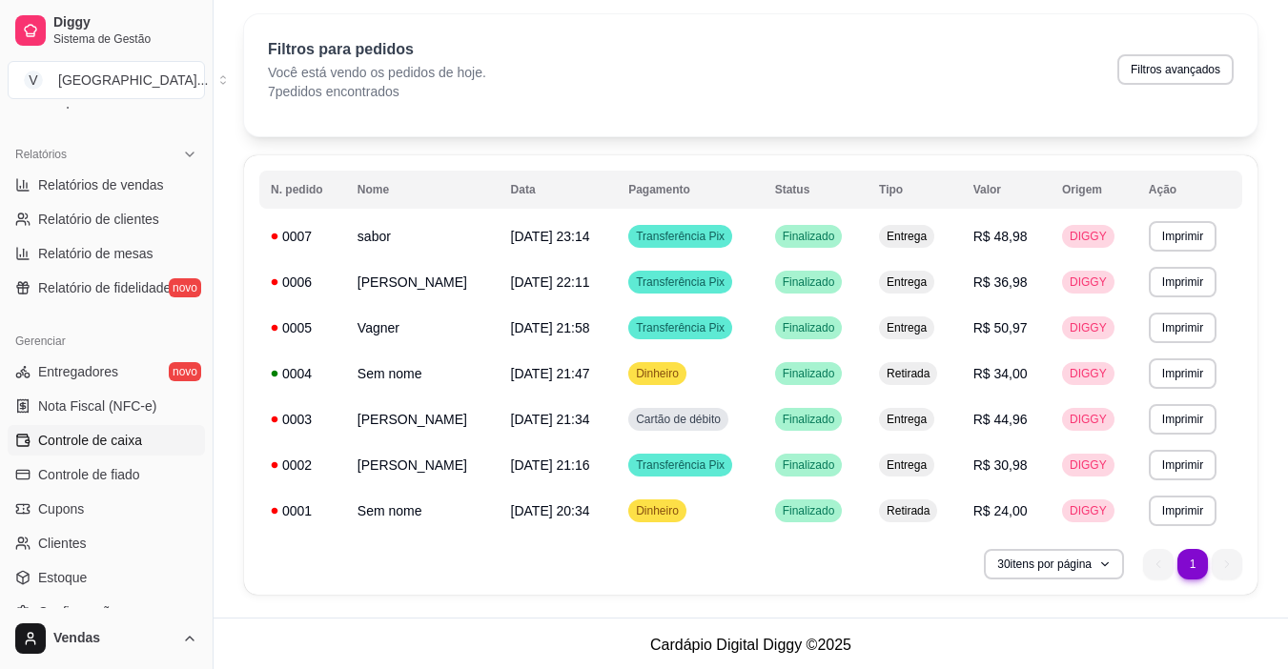
click at [142, 443] on link "Controle de caixa" at bounding box center [106, 440] width 197 height 31
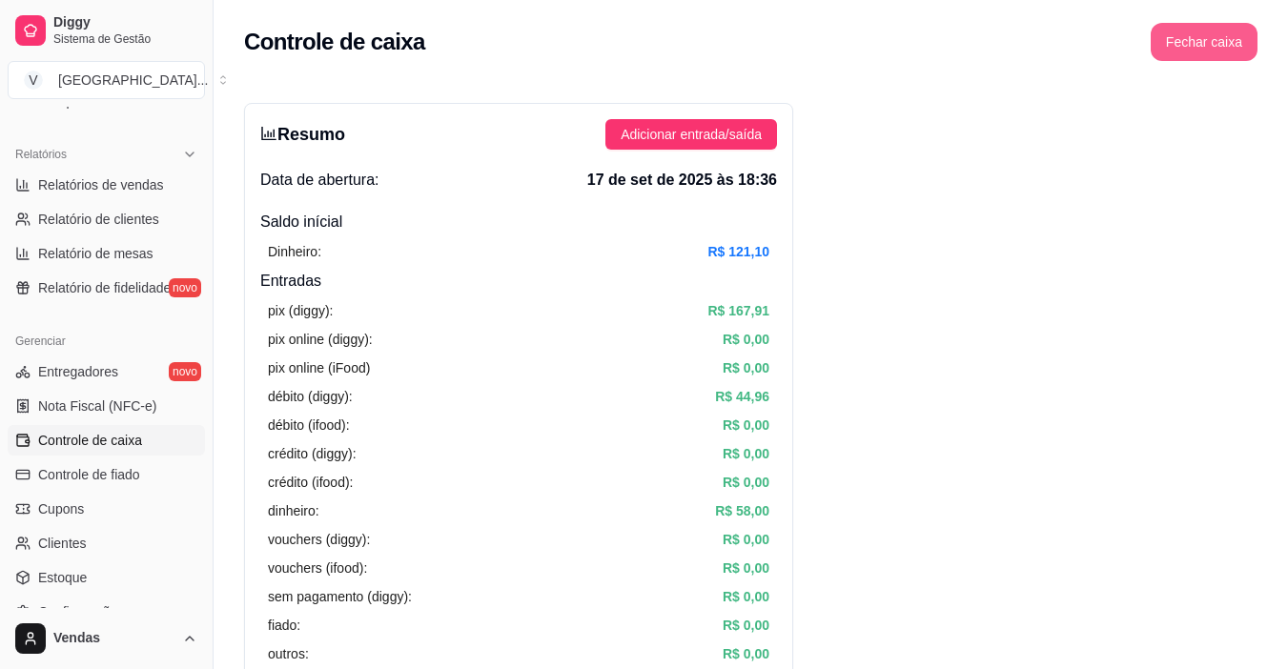
click at [1203, 50] on button "Fechar caixa" at bounding box center [1204, 42] width 107 height 38
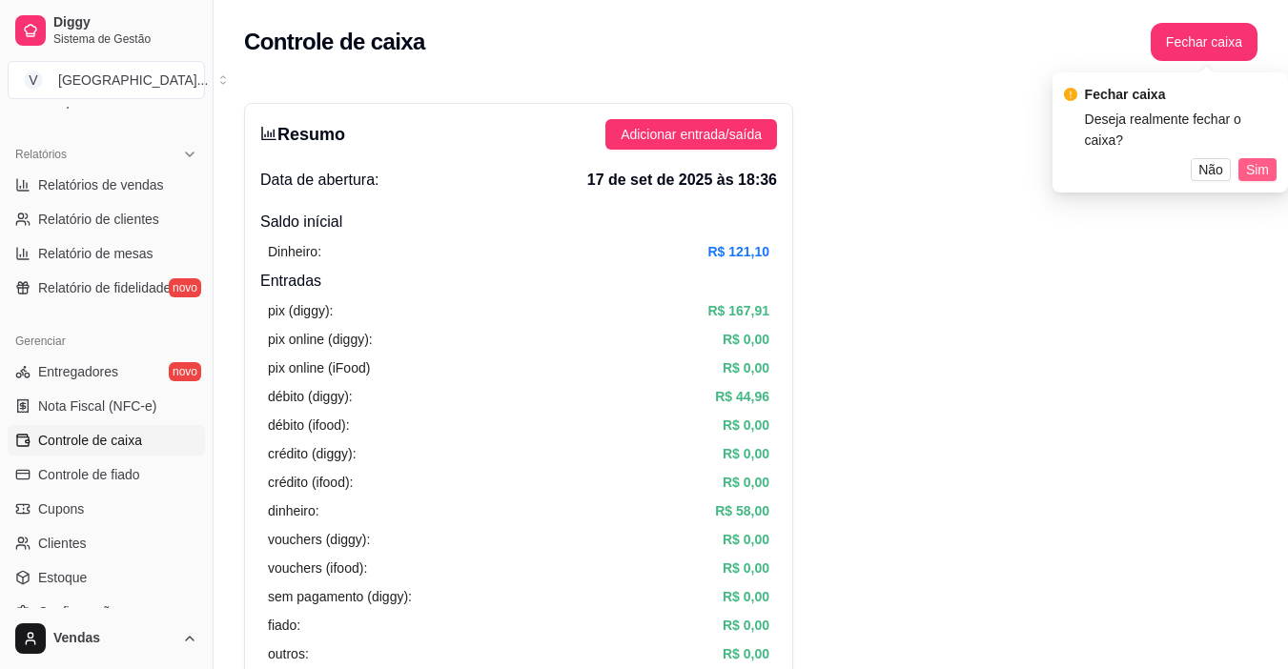
click at [1248, 159] on span "Sim" at bounding box center [1257, 169] width 23 height 21
